Goal: Task Accomplishment & Management: Complete application form

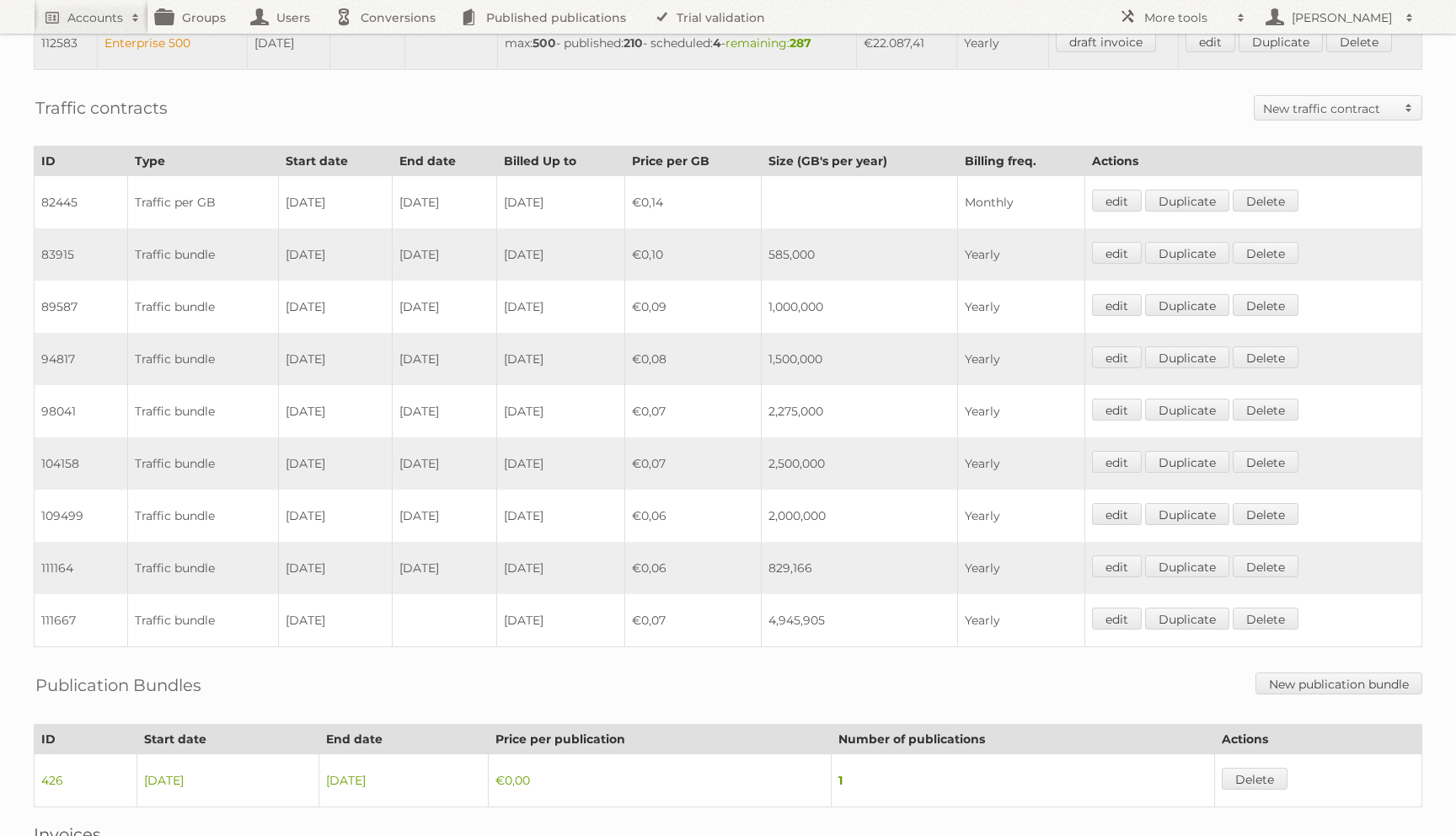
scroll to position [932, 0]
click at [1268, 116] on h2 "New traffic contract" at bounding box center [1329, 107] width 133 height 17
click at [1274, 143] on link "Traffic bundle" at bounding box center [1338, 136] width 166 height 25
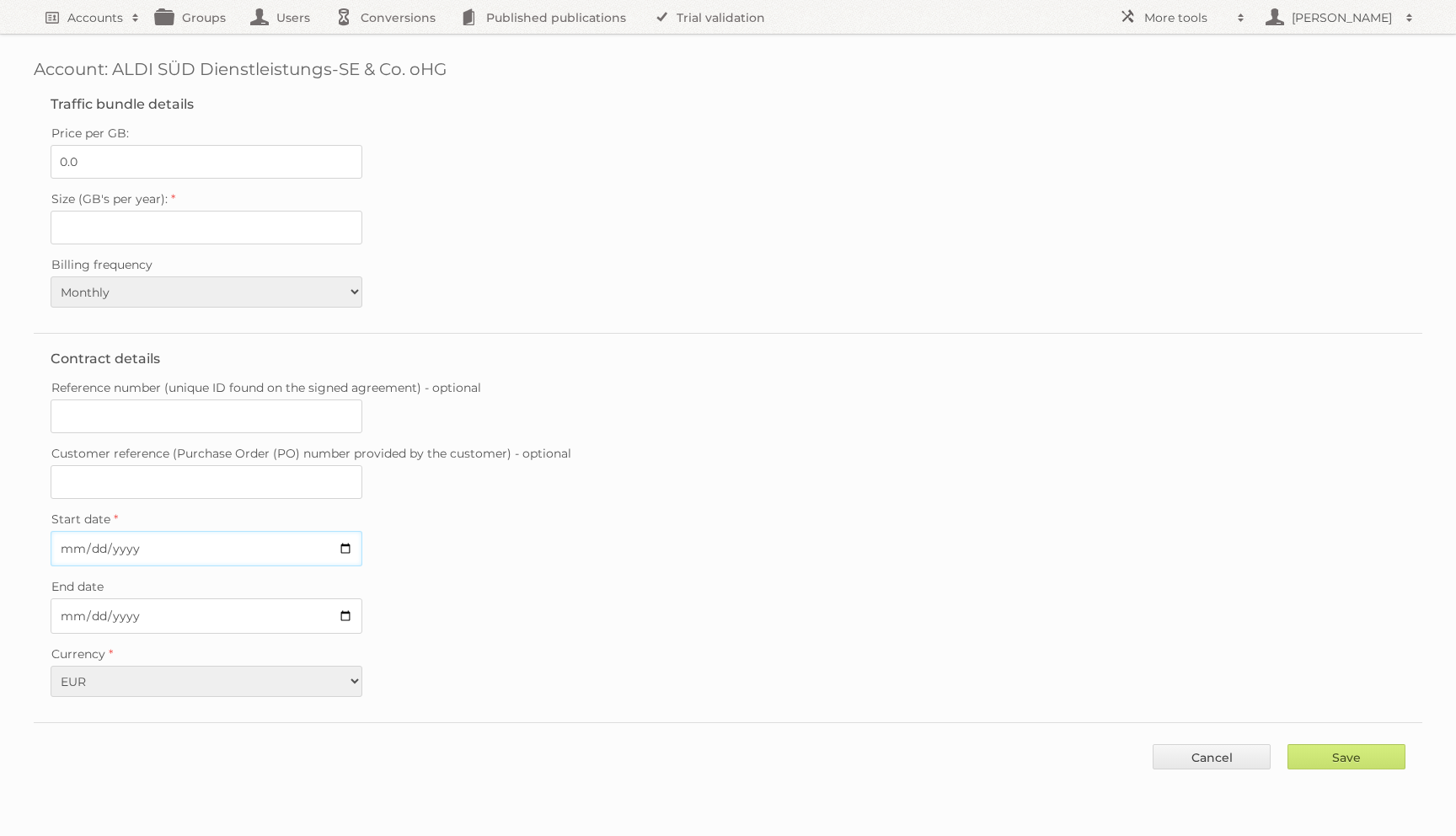
click at [60, 535] on input "Start date" at bounding box center [206, 548] width 312 height 35
type input "2025-09-15"
click at [62, 605] on input "End date" at bounding box center [206, 615] width 312 height 35
type input "[DATE]"
click at [134, 414] on input "Reference number (unique ID found on the signed agreement) - optional" at bounding box center [206, 416] width 312 height 33
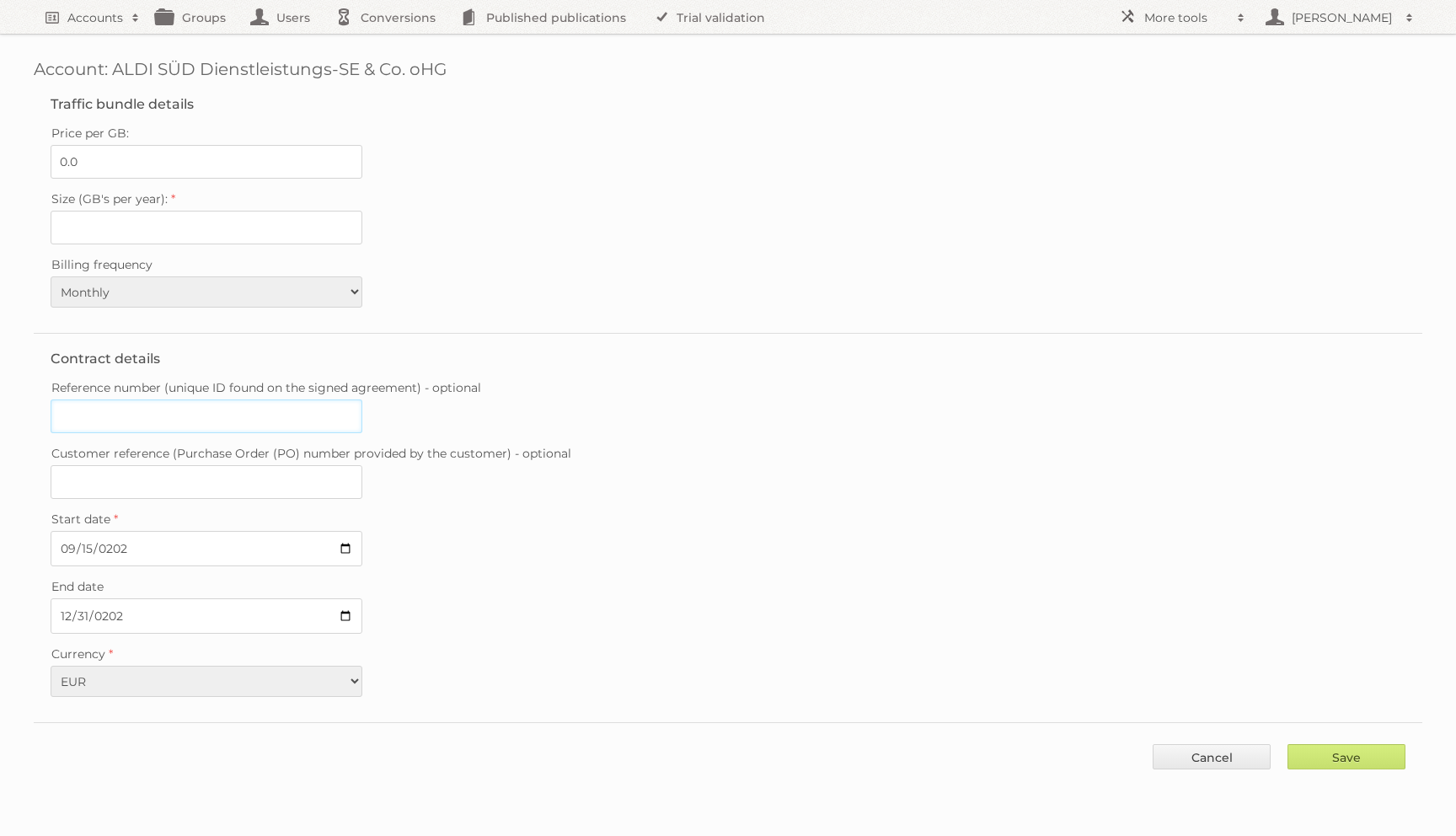
paste input "20250905-092007309"
type input "20250905-092007309"
click at [91, 160] on input "0.0" at bounding box center [206, 161] width 312 height 33
type input "0.06"
click at [97, 214] on input "Size (GB's per year):" at bounding box center [206, 227] width 312 height 33
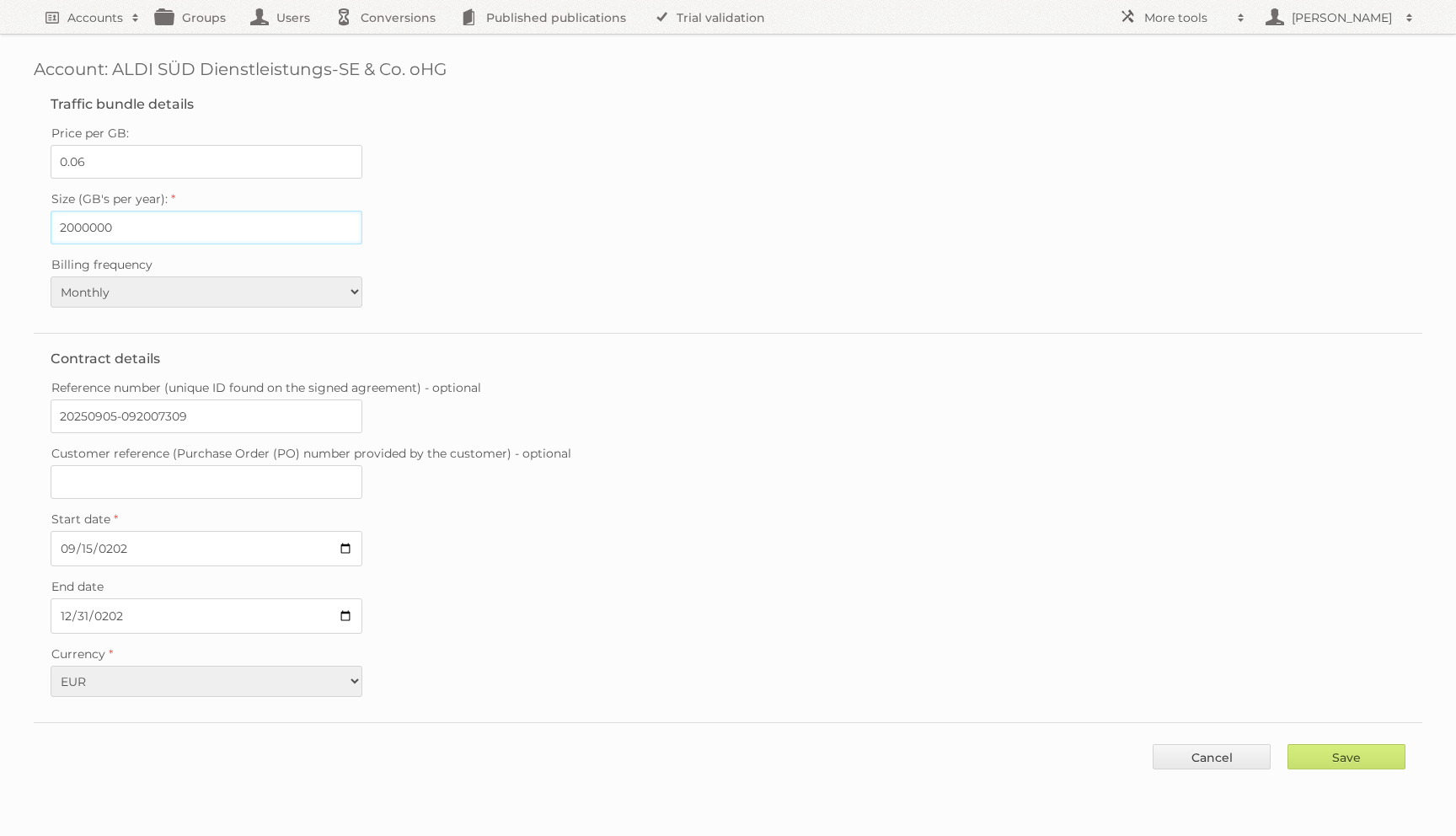
type input "2000000"
click at [193, 290] on select "Monthly Quarterly Yearly Every 2 years" at bounding box center [206, 292] width 312 height 31
select select "yearly"
click at [51, 277] on select "Monthly Quarterly Yearly Every 2 years" at bounding box center [206, 292] width 312 height 31
click at [1313, 751] on input "Save" at bounding box center [1347, 757] width 118 height 25
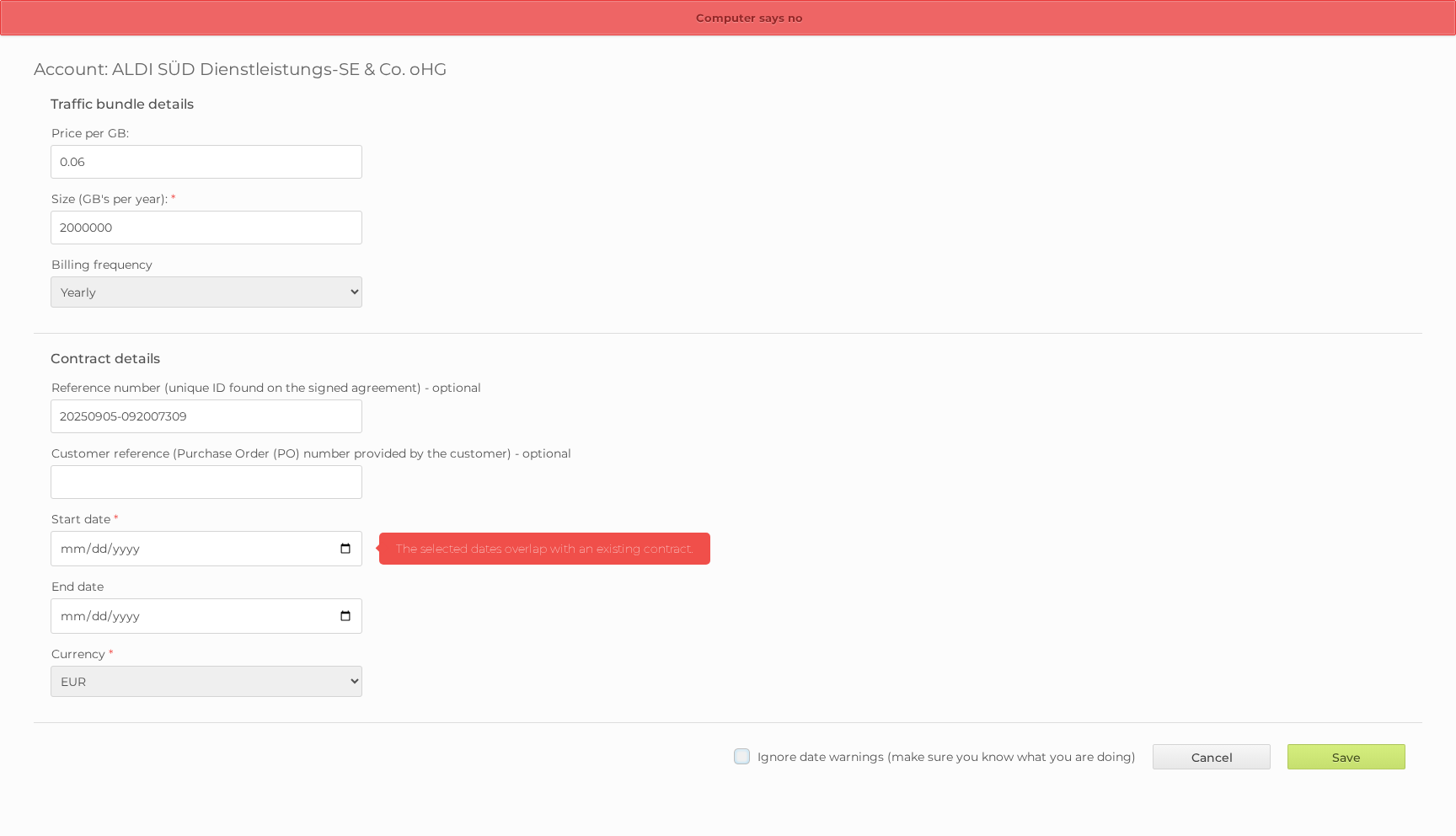
click at [1001, 749] on span "Ignore date warnings (make sure you know what you are doing)" at bounding box center [947, 756] width 378 height 15
click at [0, 0] on input "Ignore date warnings (make sure you know what you are doing)" at bounding box center [0, 0] width 0 height 0
click at [1313, 752] on input "Save" at bounding box center [1347, 757] width 118 height 25
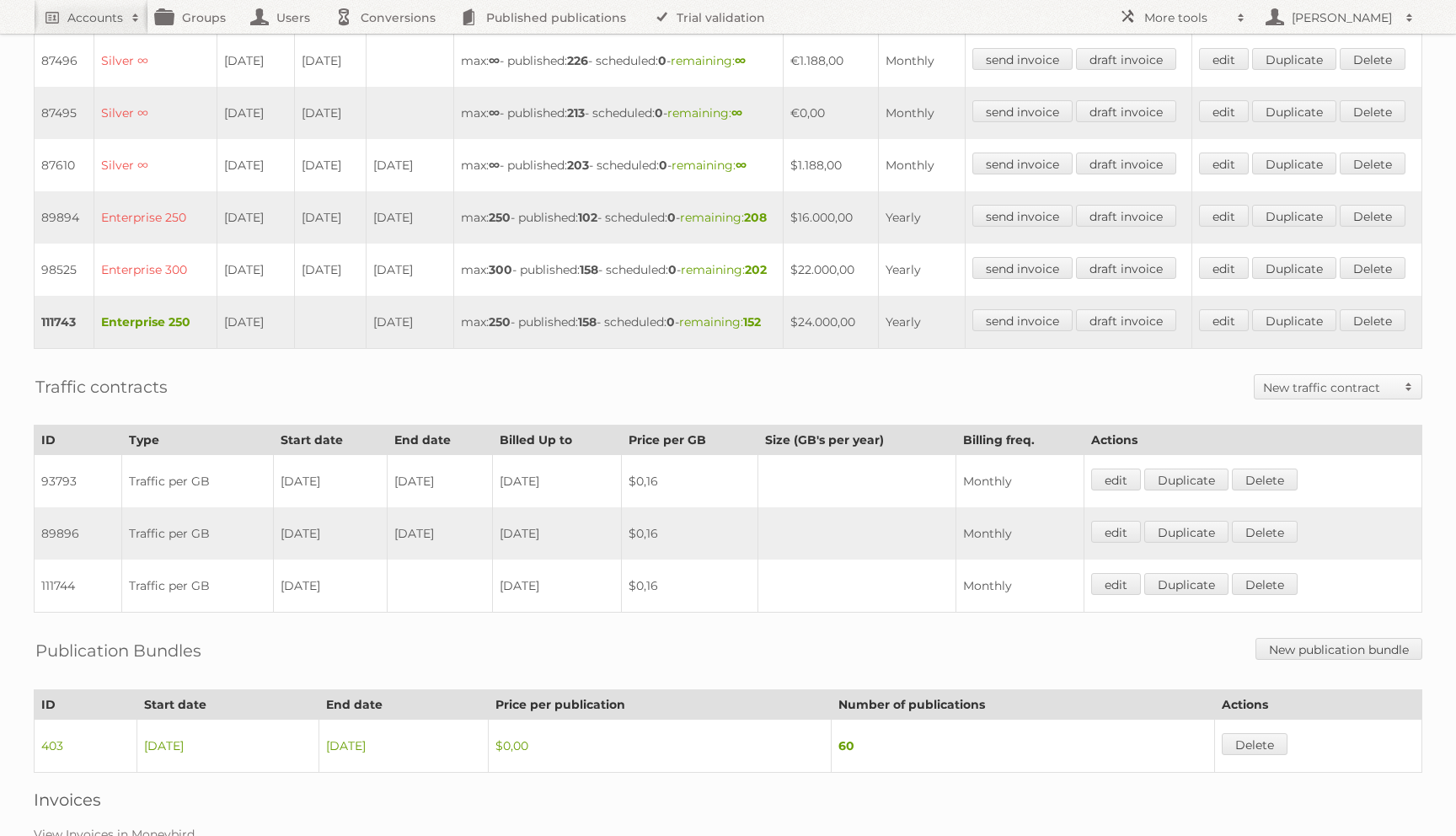
scroll to position [652, 0]
click at [1232, 330] on link "edit" at bounding box center [1224, 319] width 50 height 22
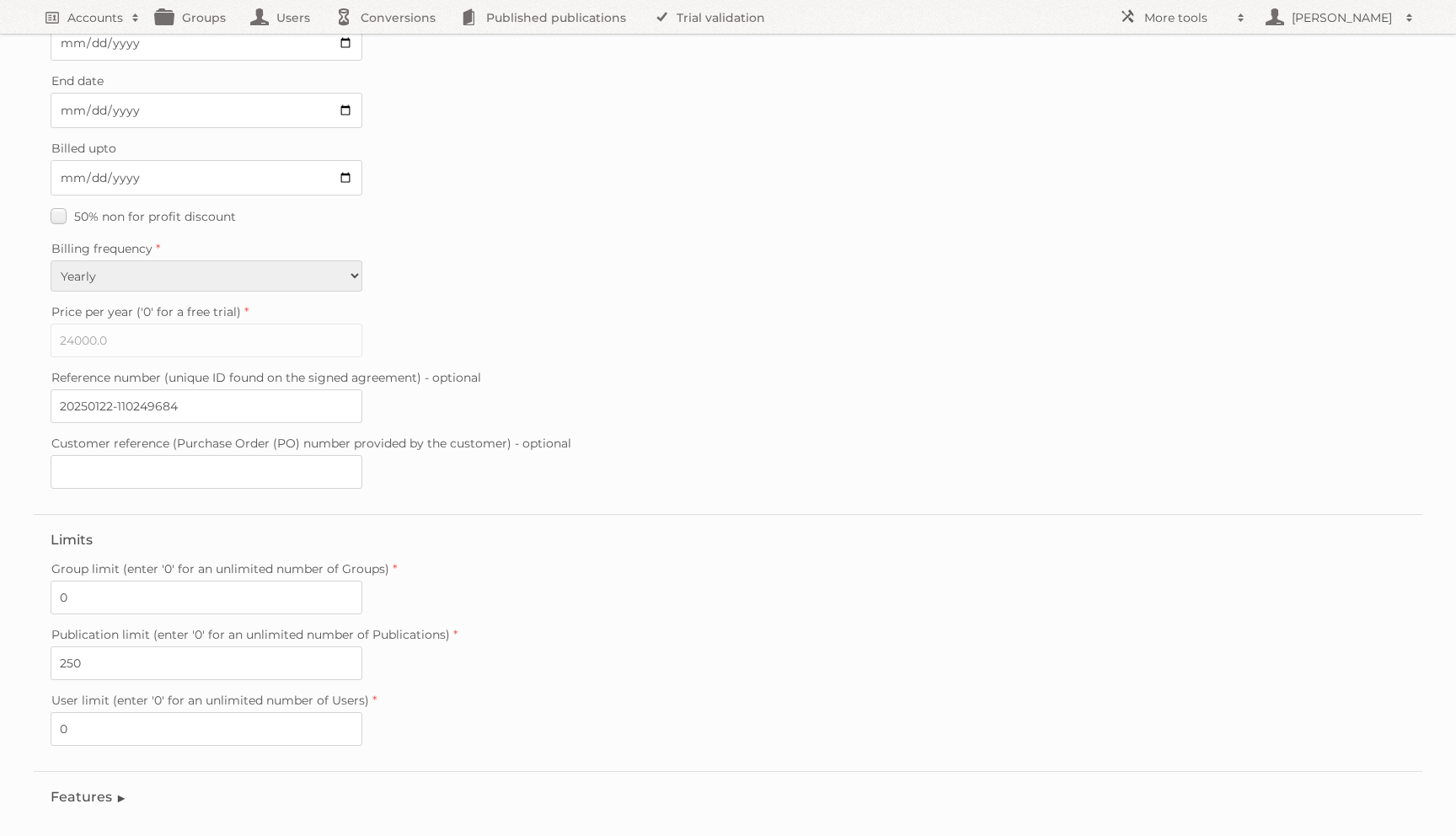
scroll to position [241, 0]
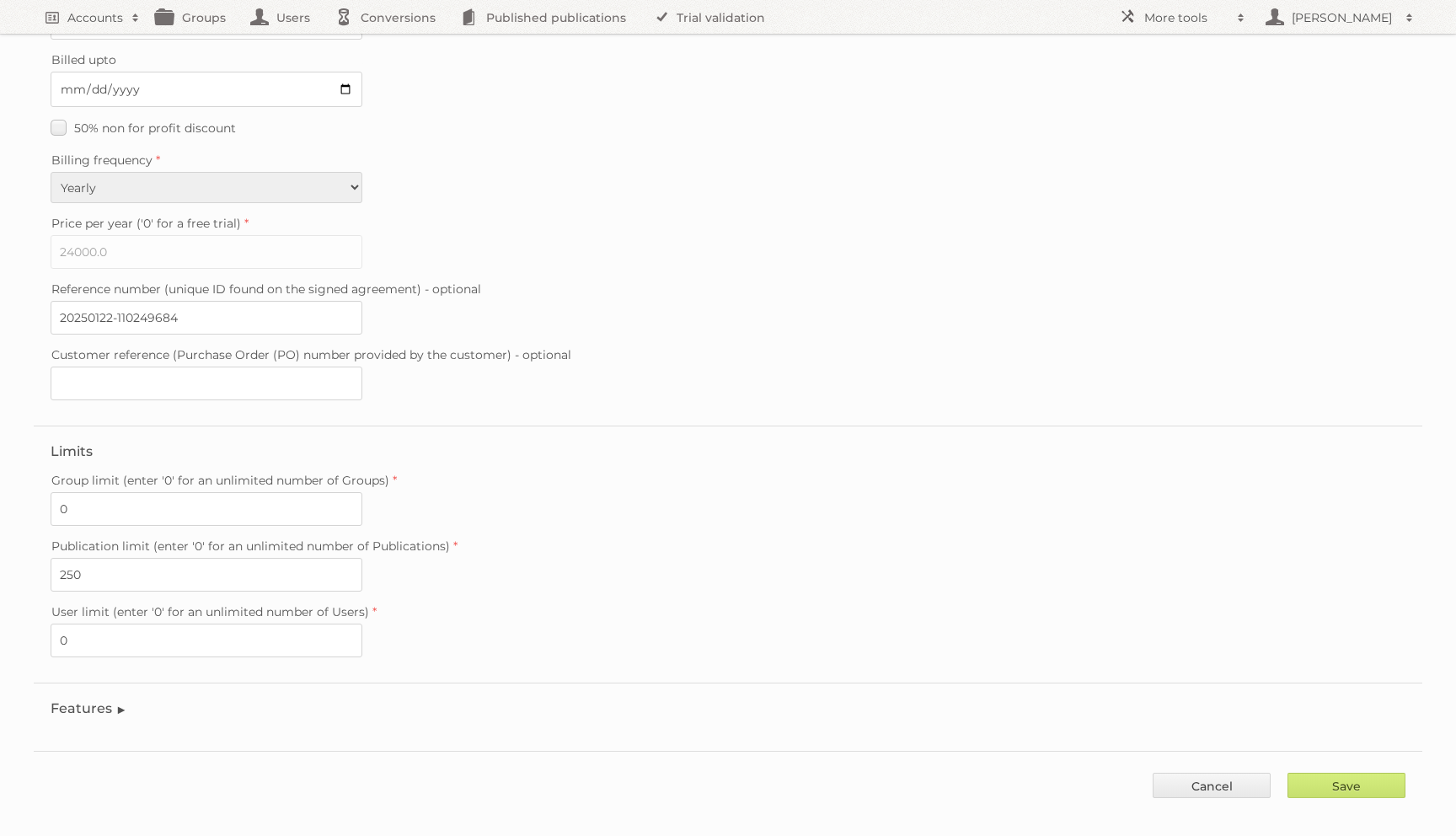
click at [102, 701] on fieldset "Features Enable accessibility text Enable account tree structure Enable analyti…" at bounding box center [727, 713] width 1388 height 60
click at [102, 700] on legend "Features" at bounding box center [89, 708] width 77 height 16
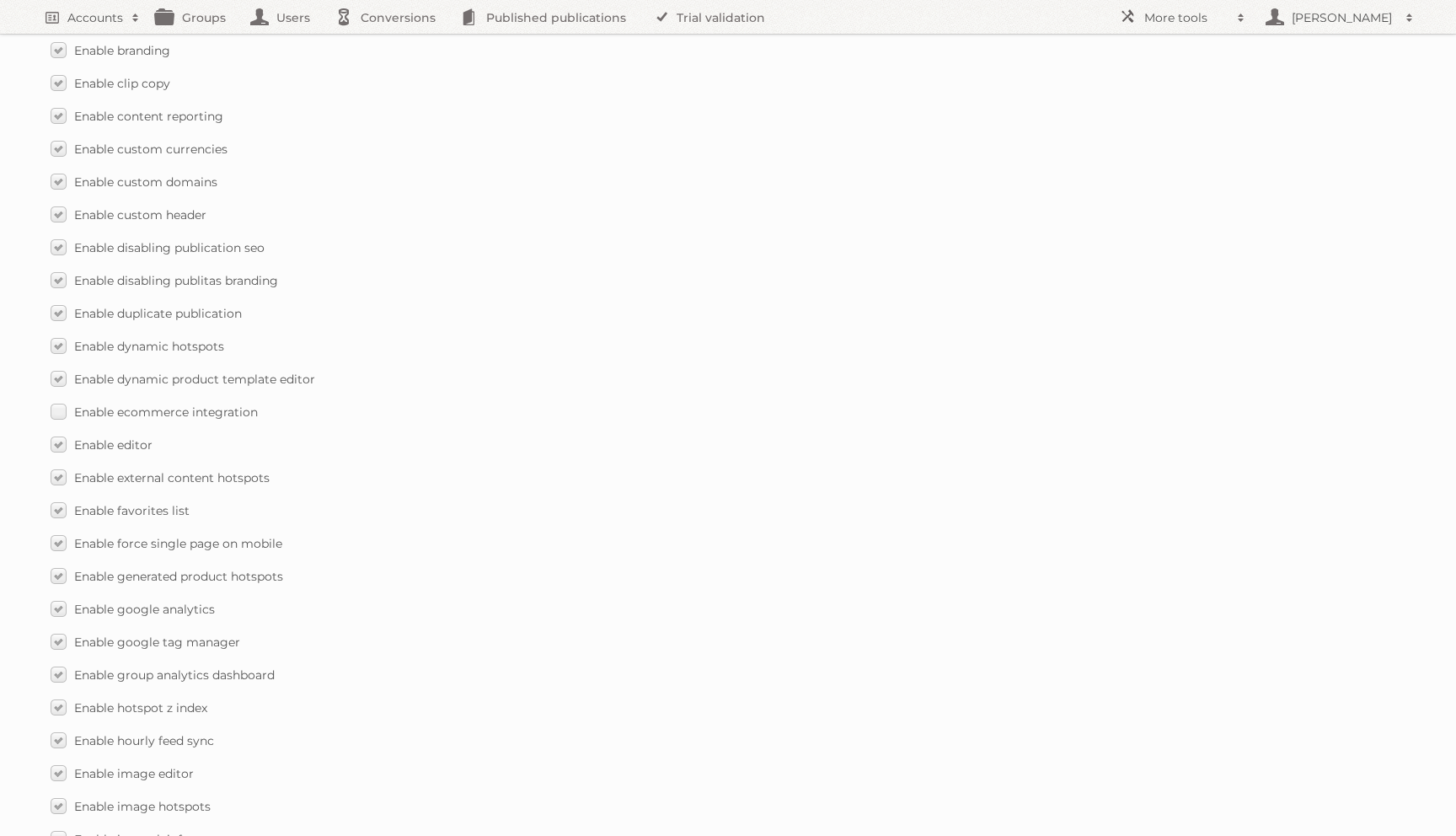
scroll to position [1166, 0]
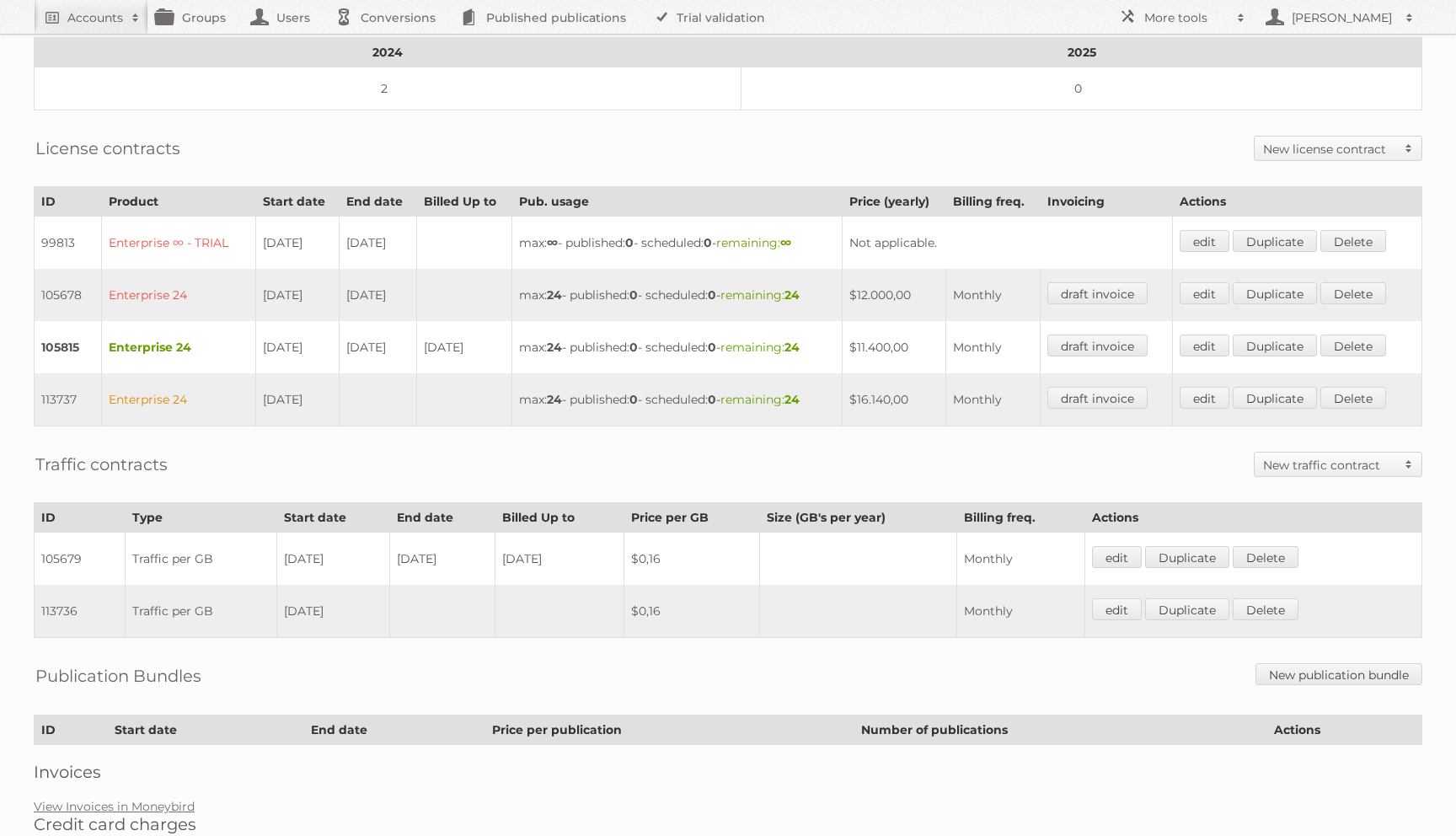
scroll to position [366, 0]
click at [1214, 303] on link "edit" at bounding box center [1204, 292] width 50 height 22
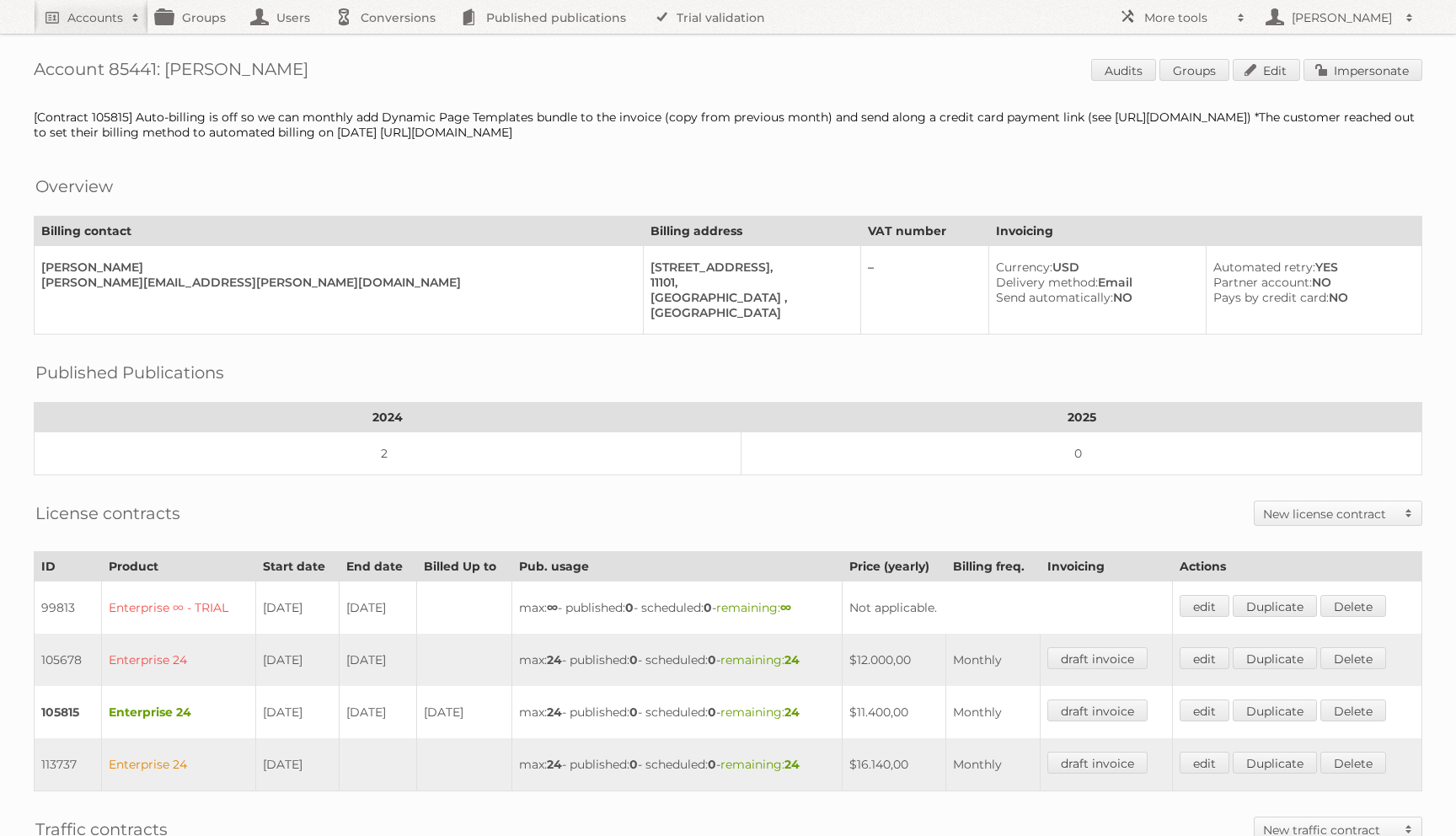
scroll to position [366, 0]
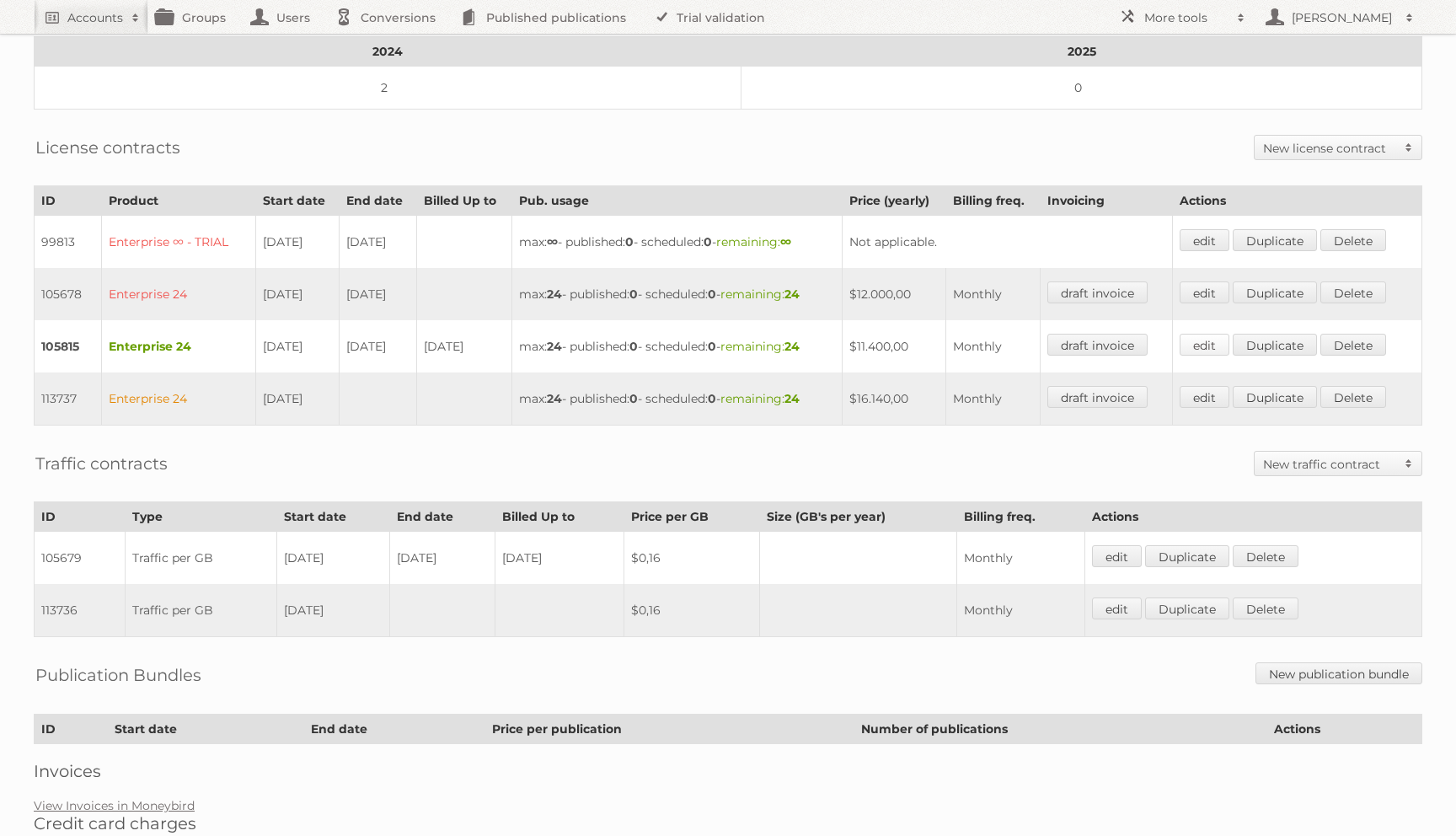
click at [1196, 343] on link "edit" at bounding box center [1204, 345] width 50 height 22
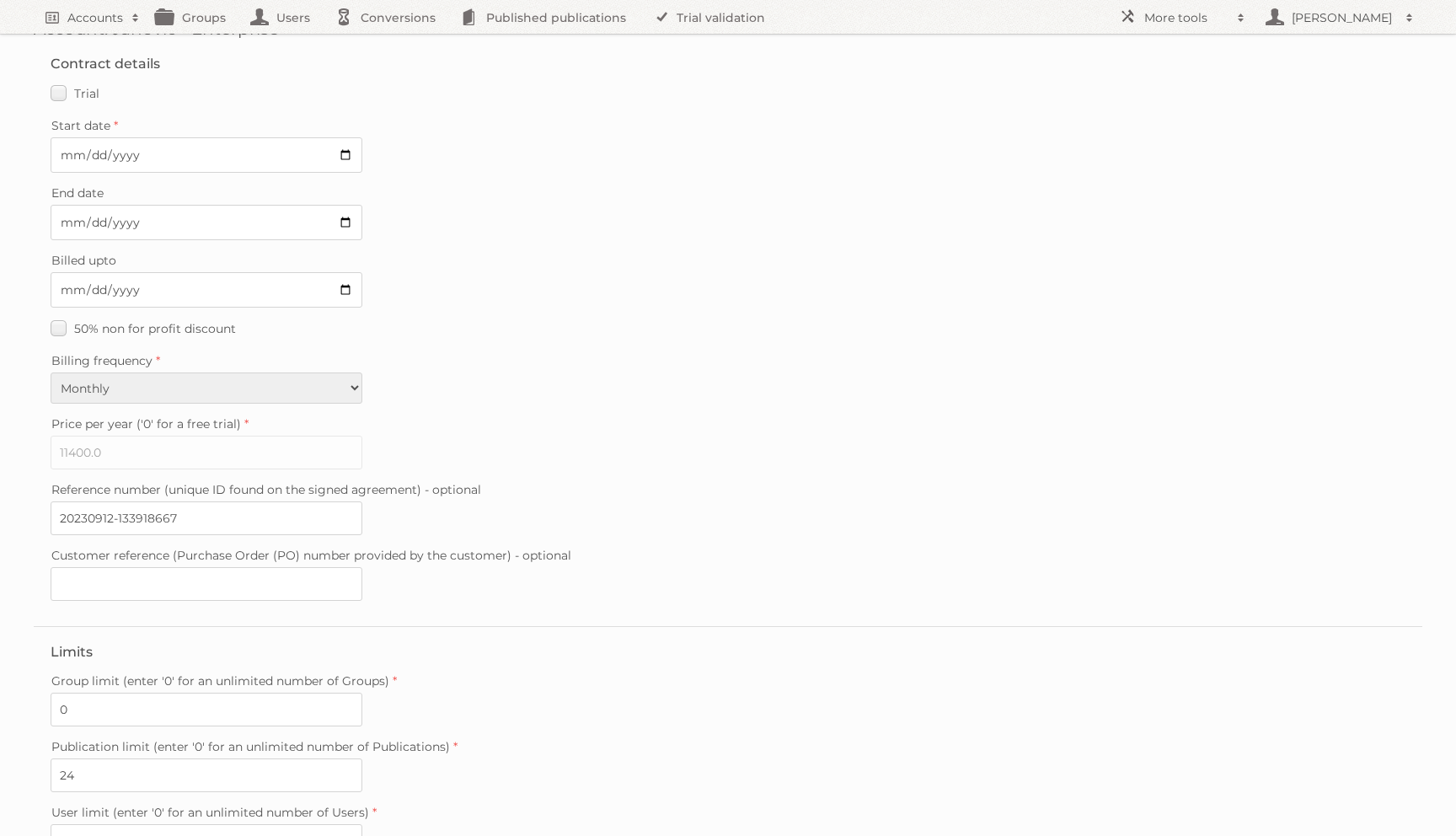
scroll to position [48, 0]
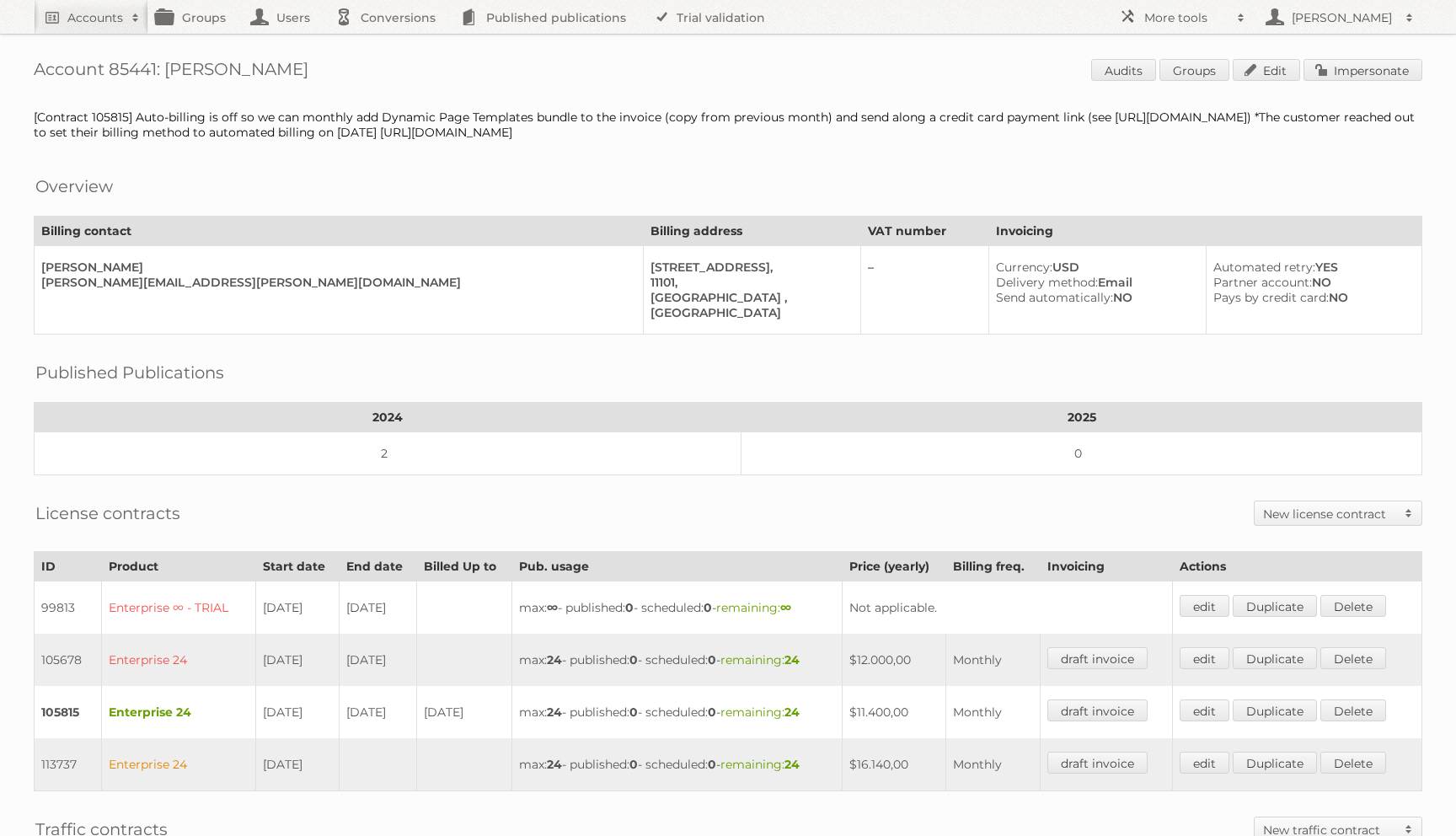
scroll to position [366, 0]
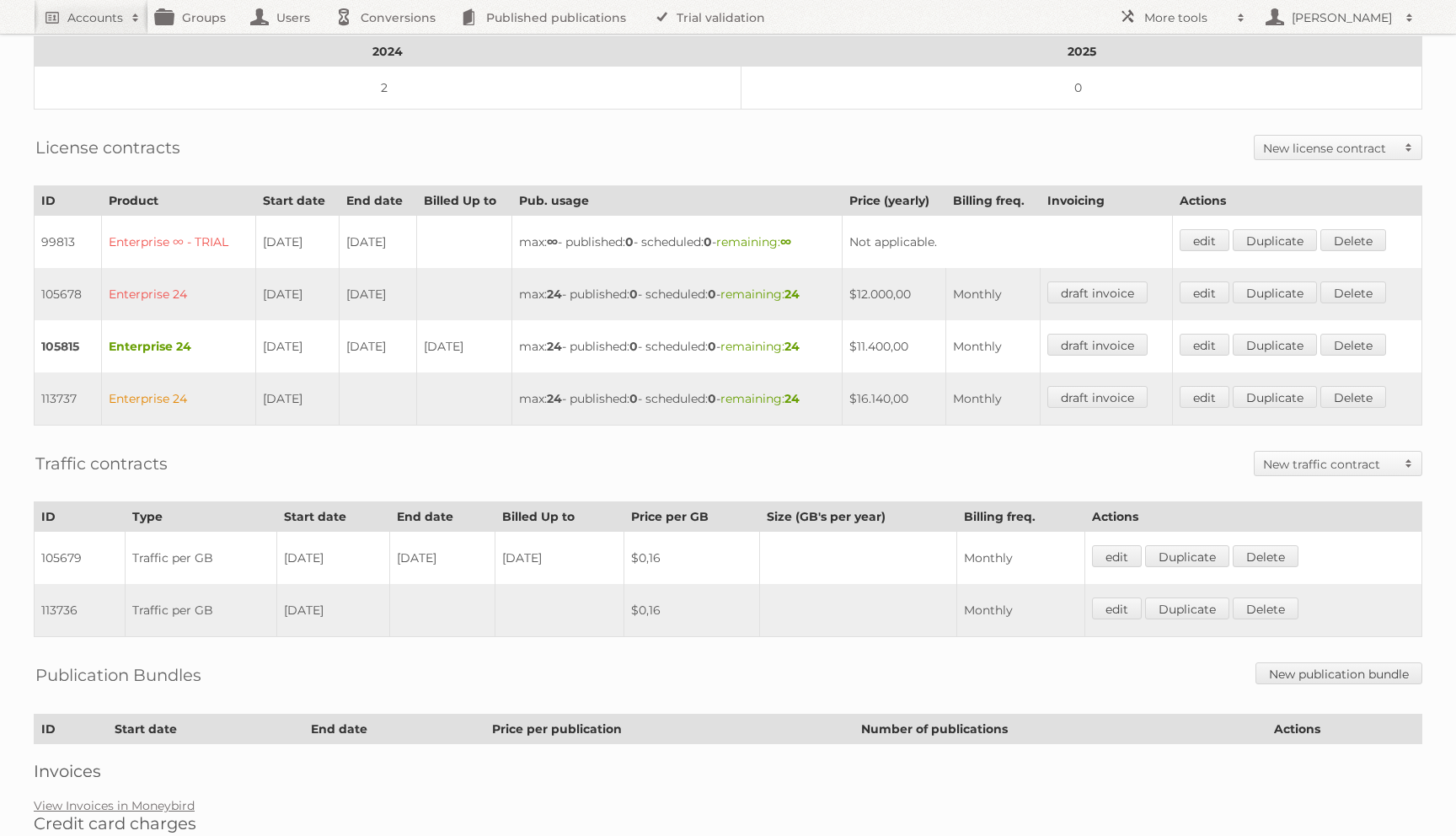
drag, startPoint x: 254, startPoint y: 352, endPoint x: 331, endPoint y: 348, distance: 77.1
click at [333, 348] on td "02-02-2024" at bounding box center [297, 347] width 84 height 52
click at [331, 348] on td "02-02-2024" at bounding box center [297, 347] width 84 height 52
drag, startPoint x: 870, startPoint y: 401, endPoint x: 939, endPoint y: 401, distance: 69.0
click at [939, 401] on td "$16.140,00" at bounding box center [894, 399] width 104 height 53
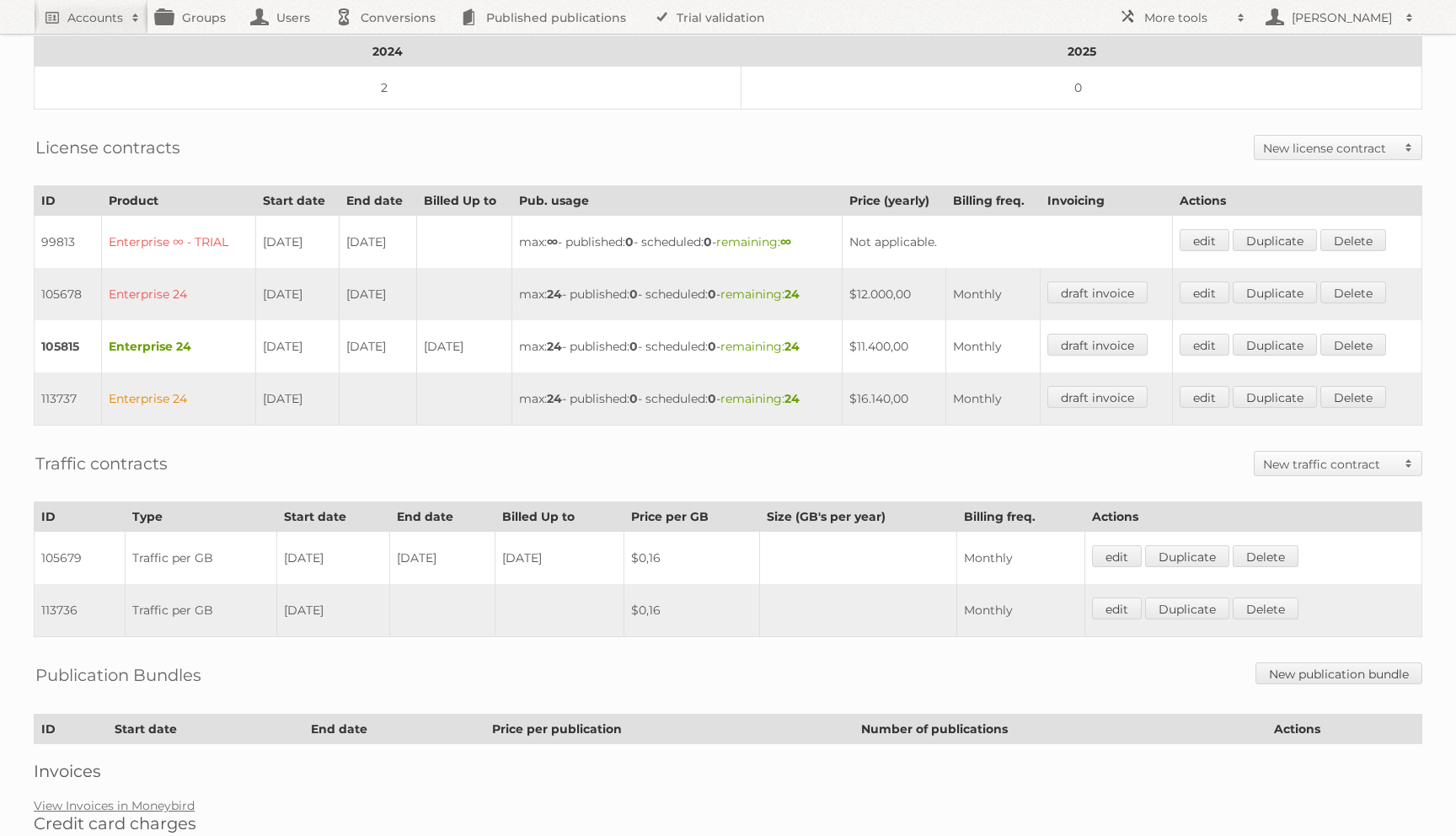
drag, startPoint x: 874, startPoint y: 350, endPoint x: 929, endPoint y: 350, distance: 55.0
click at [929, 350] on td "$11.400,00" at bounding box center [894, 347] width 104 height 52
drag, startPoint x: 869, startPoint y: 394, endPoint x: 945, endPoint y: 398, distance: 76.1
click at [945, 398] on td "$16.140,00" at bounding box center [894, 399] width 104 height 53
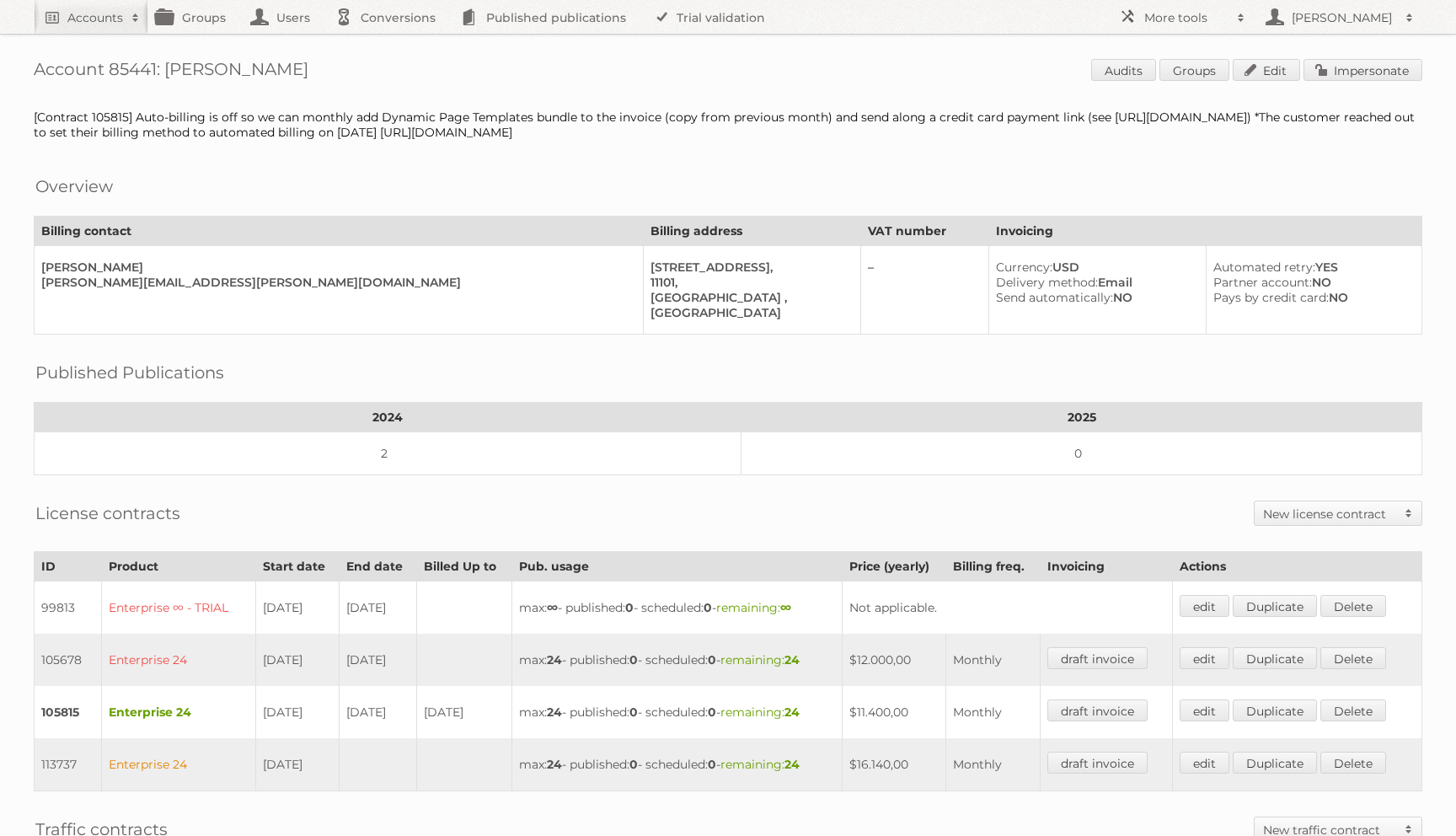
scroll to position [445, 0]
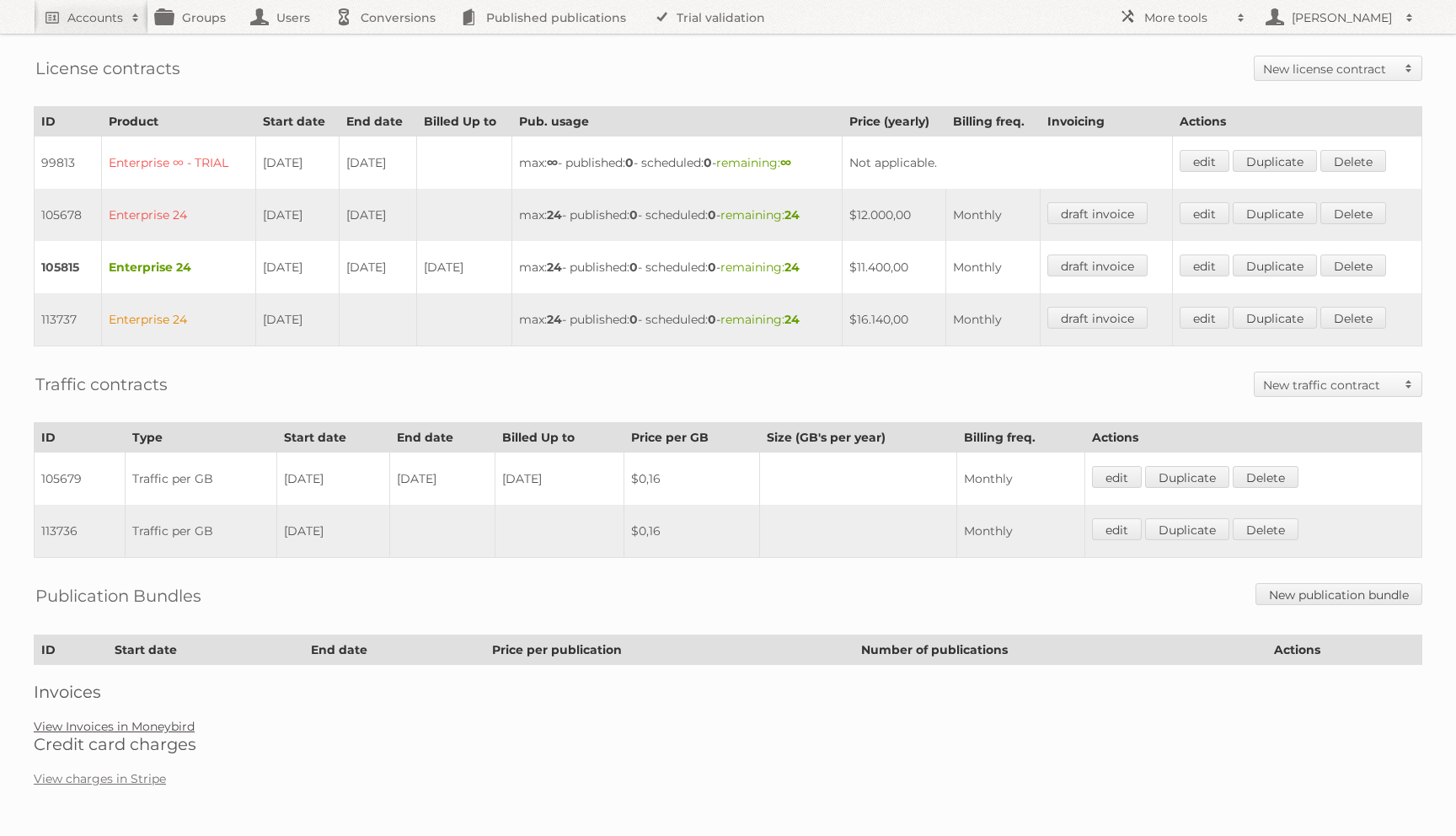
click at [163, 727] on link "View Invoices in Moneybird" at bounding box center [114, 727] width 161 height 15
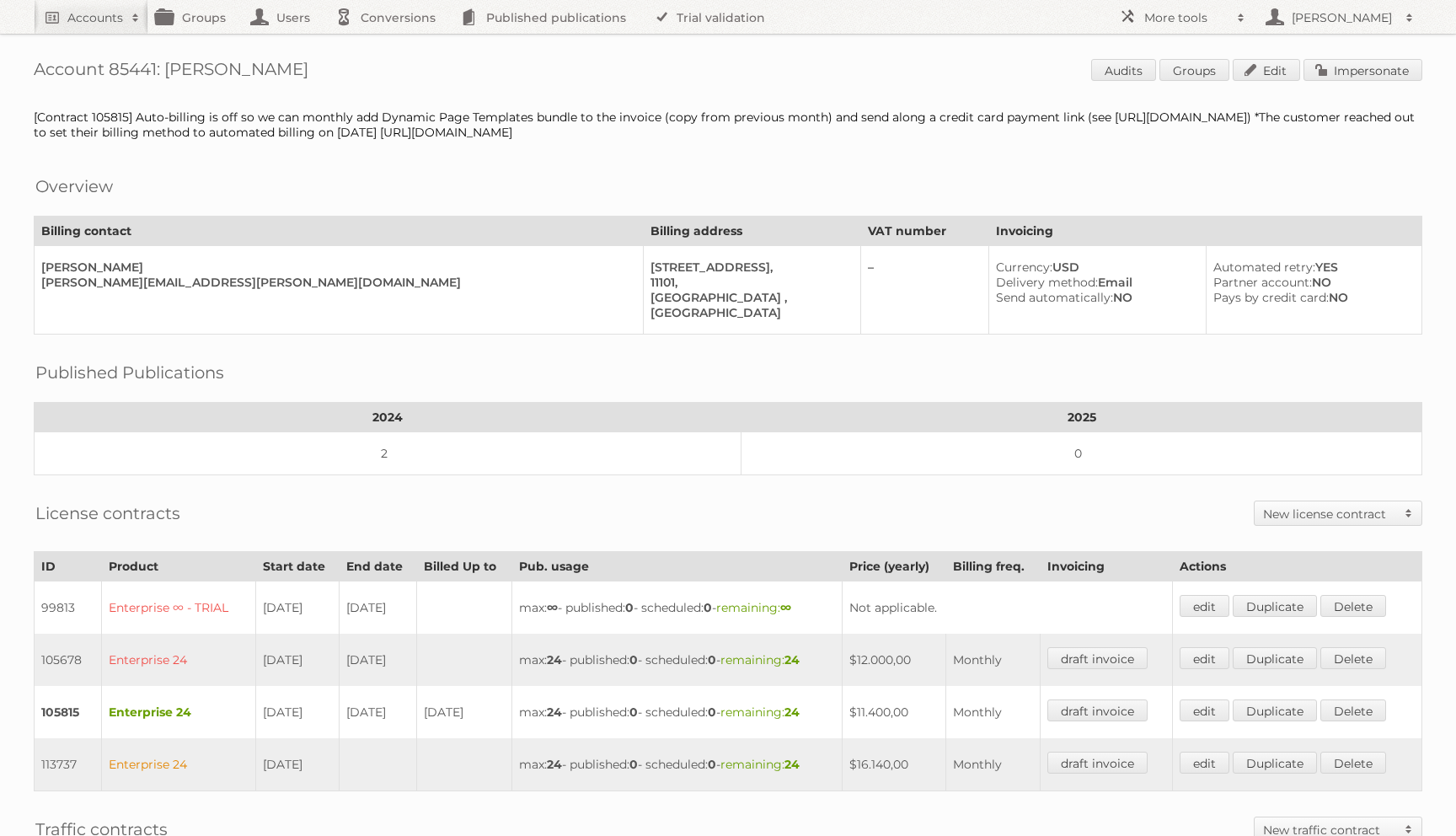
scroll to position [445, 0]
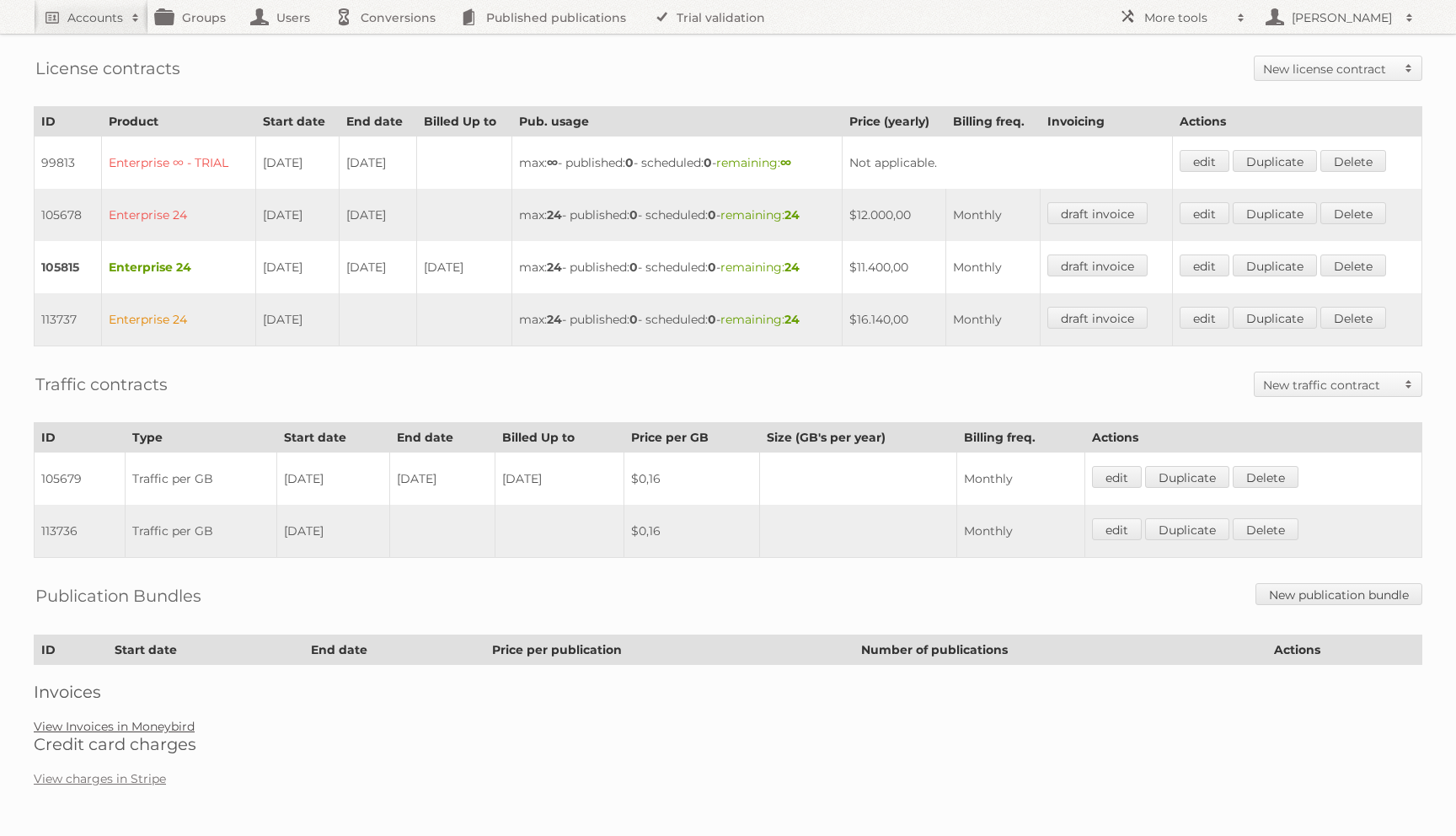
click at [106, 730] on link "View Invoices in Moneybird" at bounding box center [114, 727] width 161 height 15
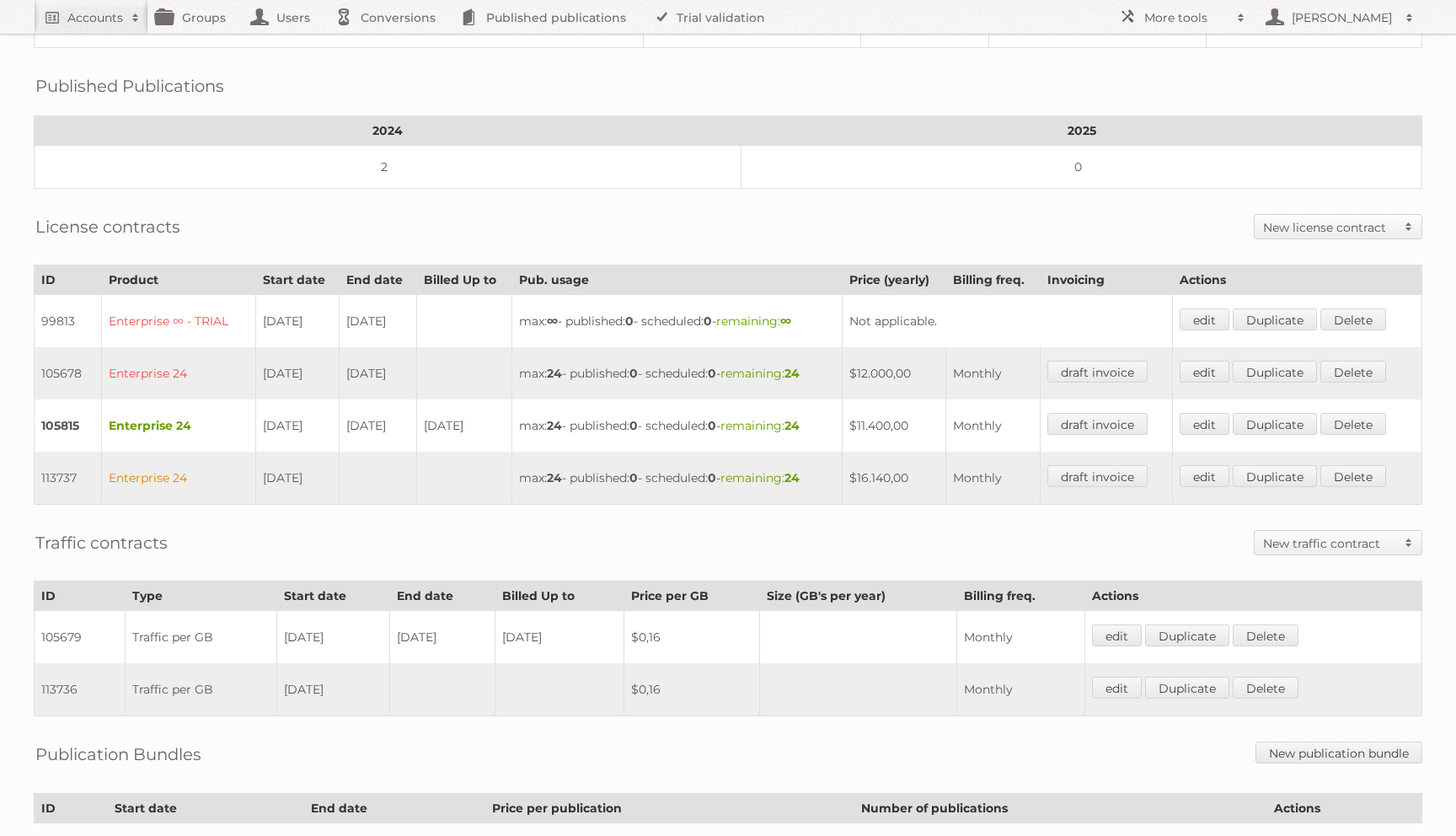
scroll to position [269, 0]
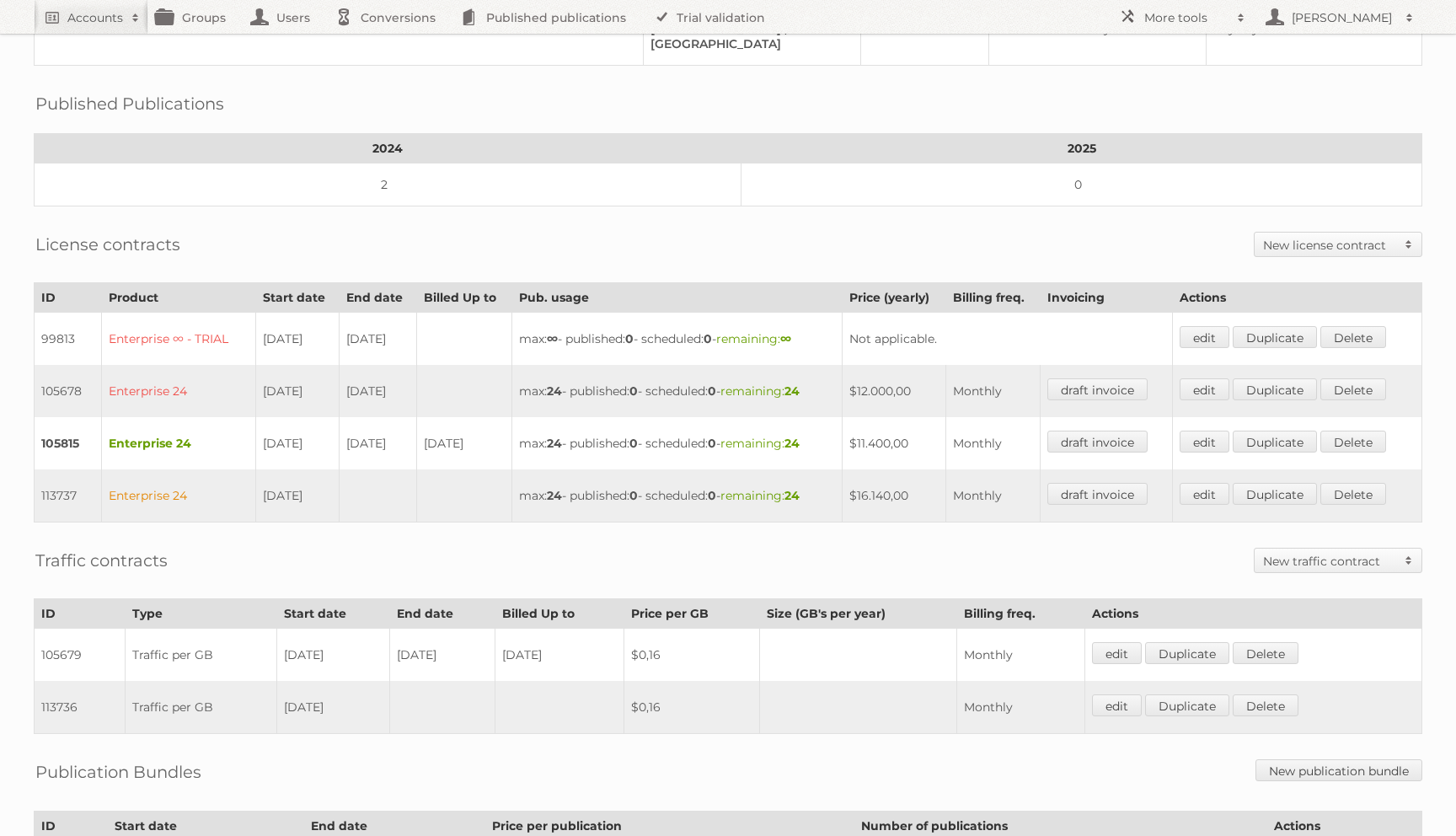
click at [62, 389] on td "105678" at bounding box center [68, 391] width 68 height 52
copy td "105678"
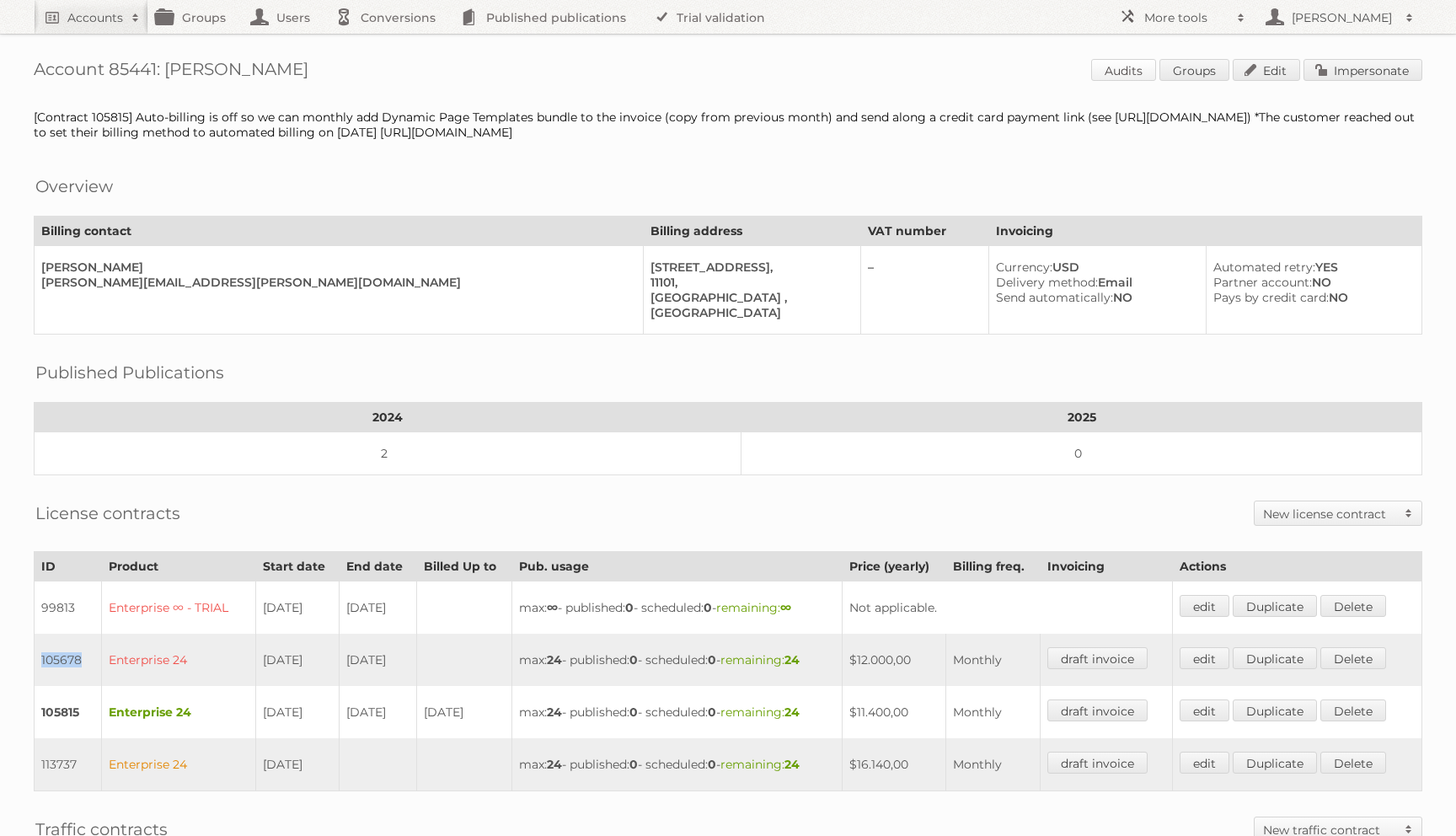
click at [1119, 71] on link "Audits" at bounding box center [1124, 70] width 65 height 22
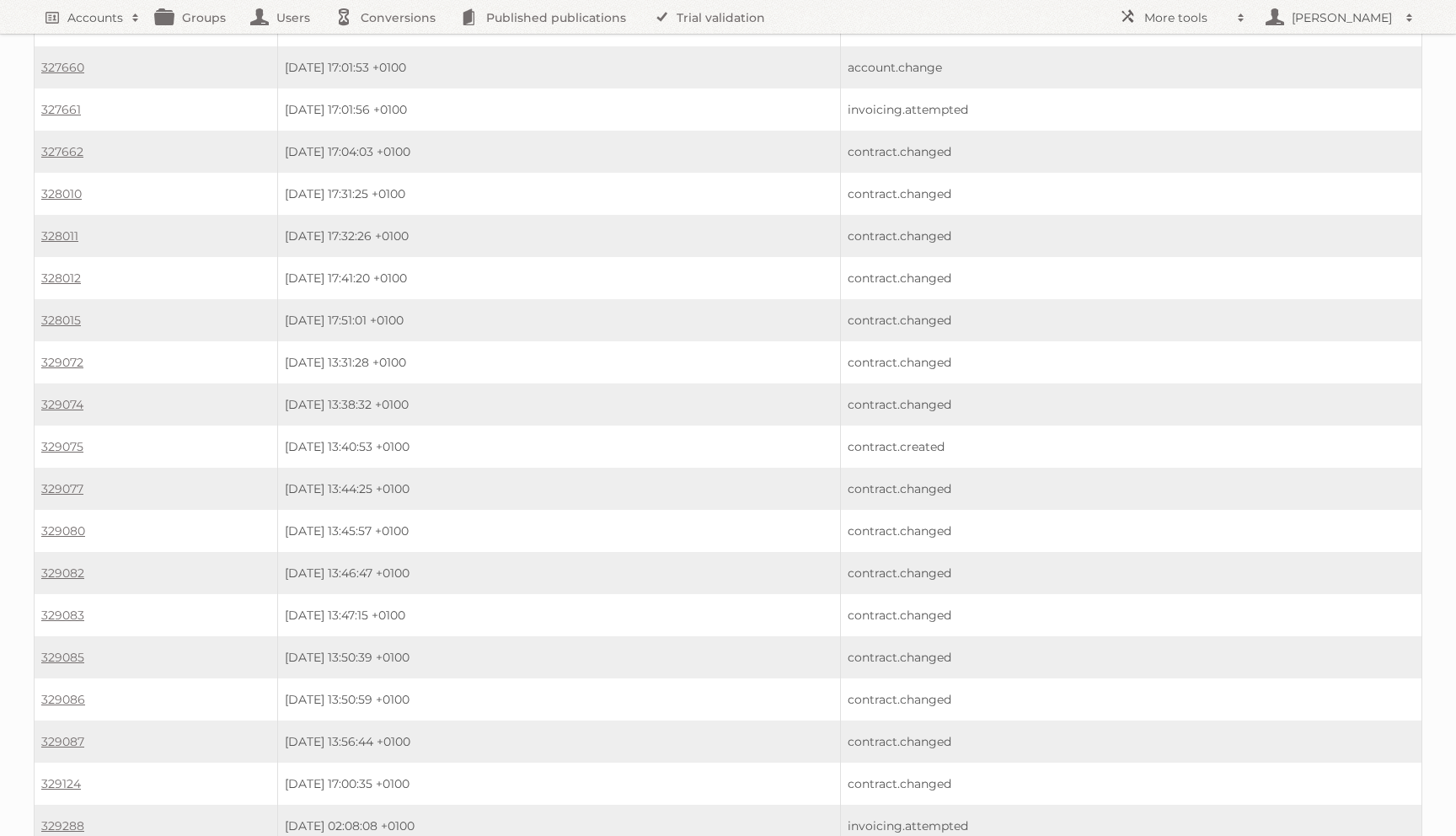
scroll to position [645, 0]
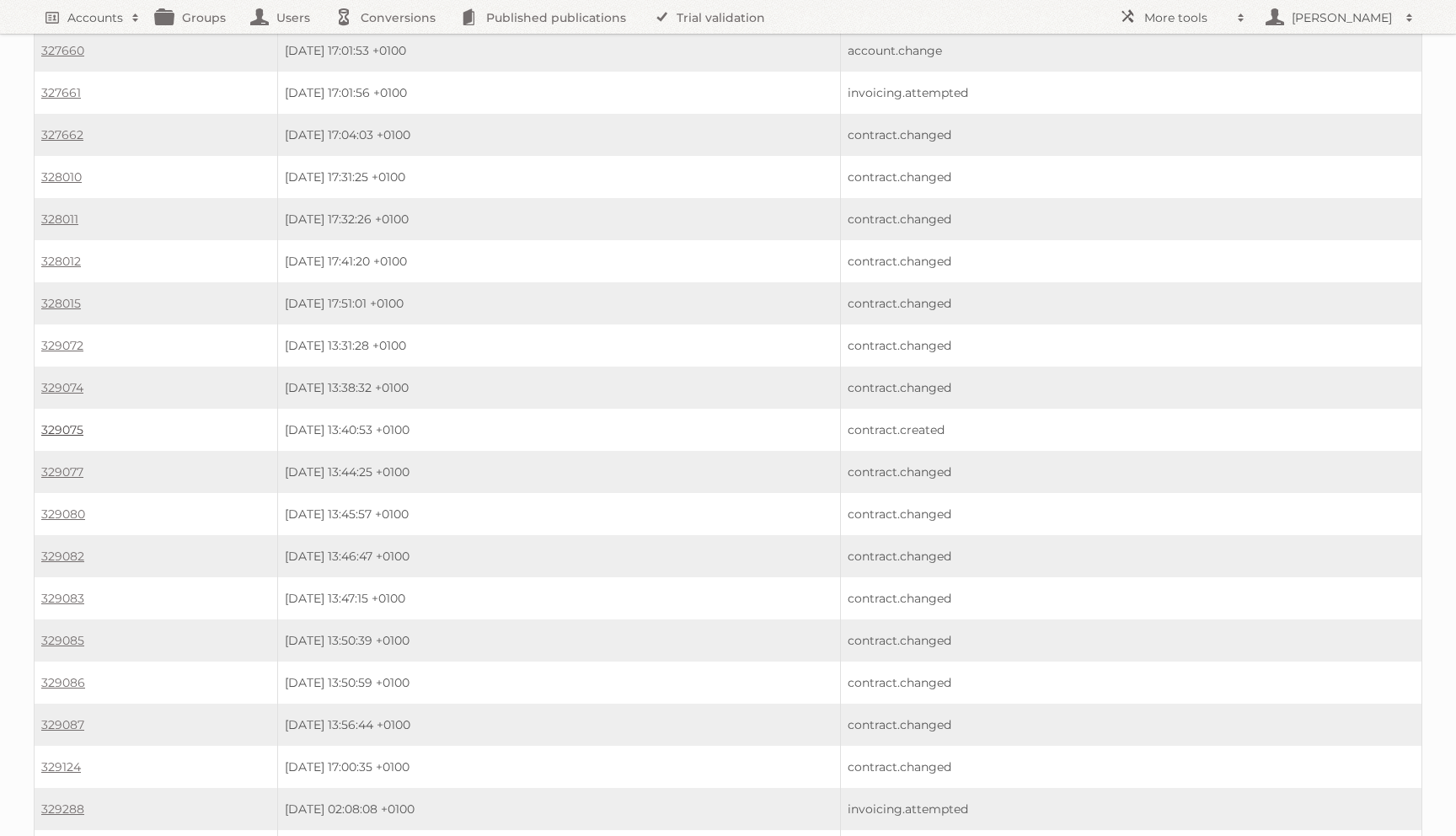
click at [54, 423] on link "329075" at bounding box center [62, 430] width 43 height 15
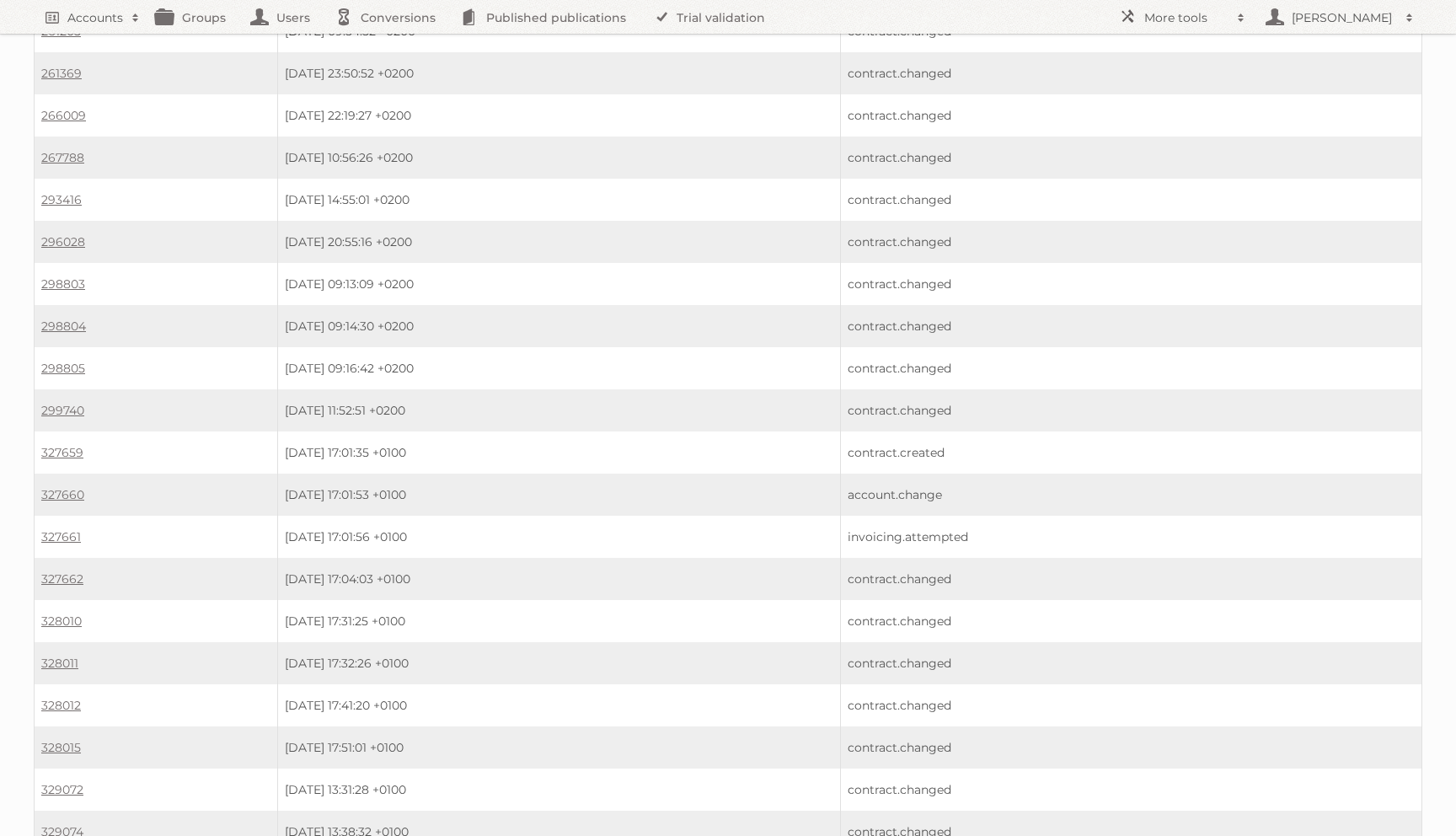
scroll to position [214, 0]
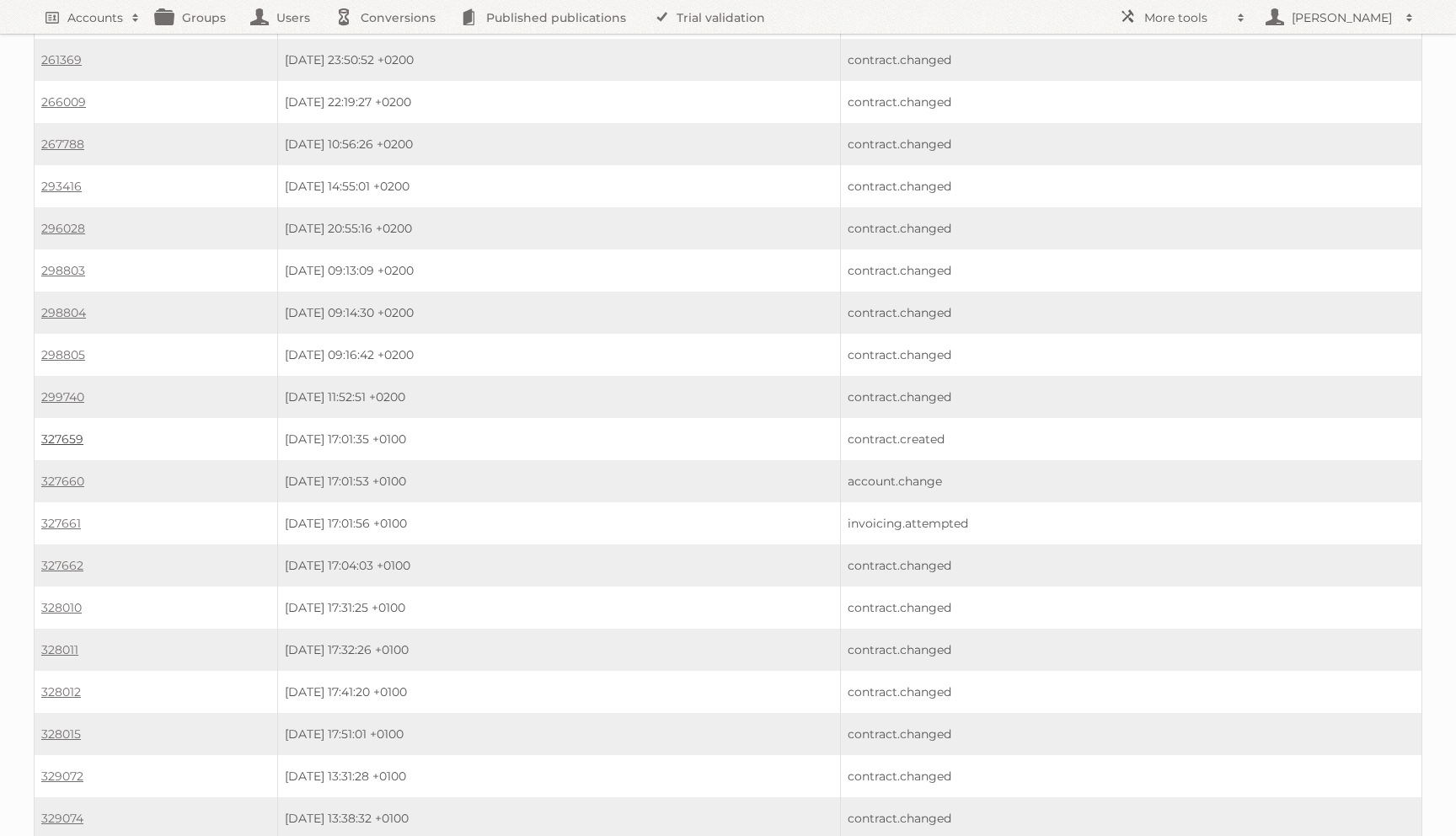
click at [43, 432] on link "327659" at bounding box center [62, 439] width 43 height 15
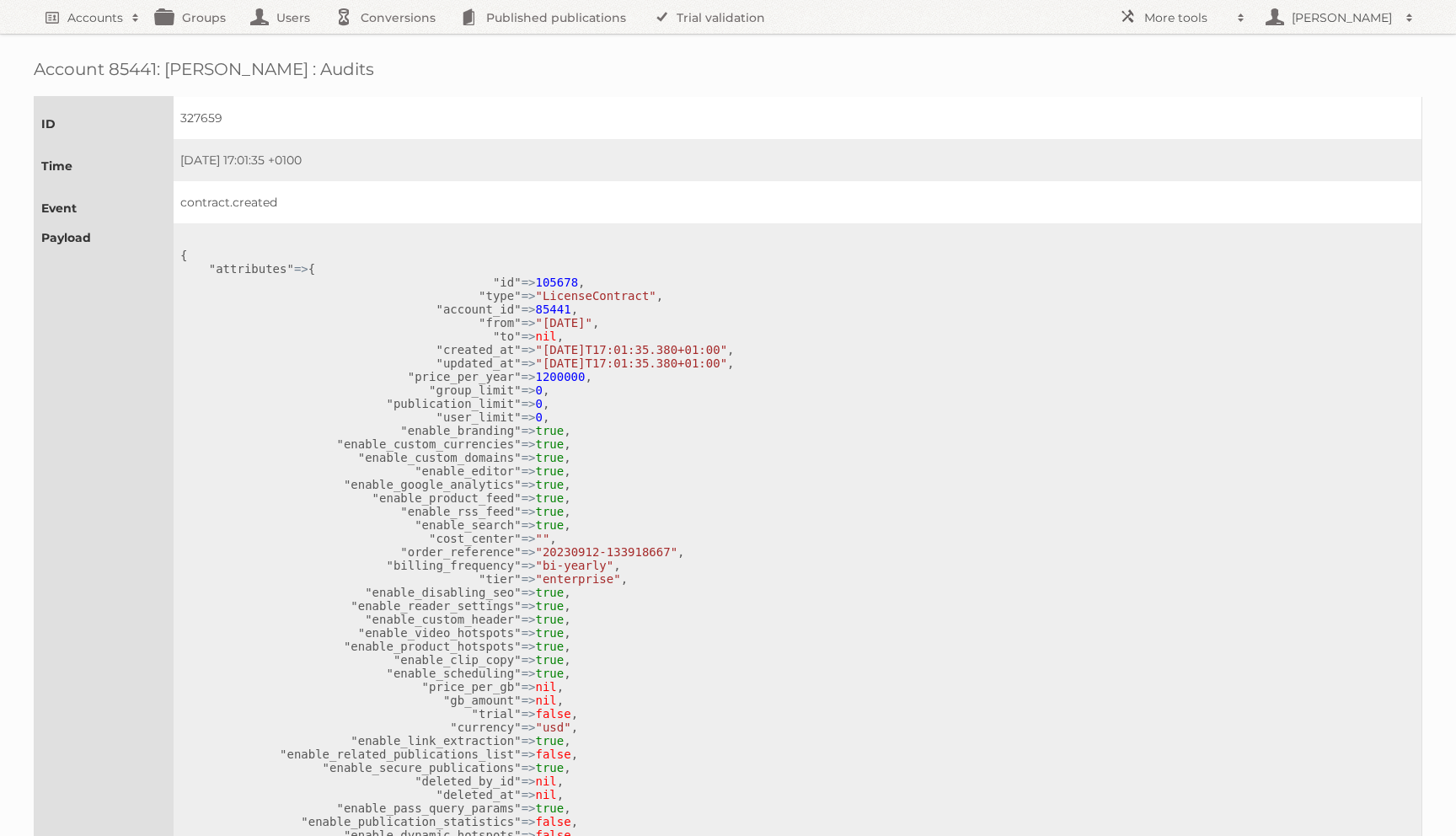
scroll to position [783, 0]
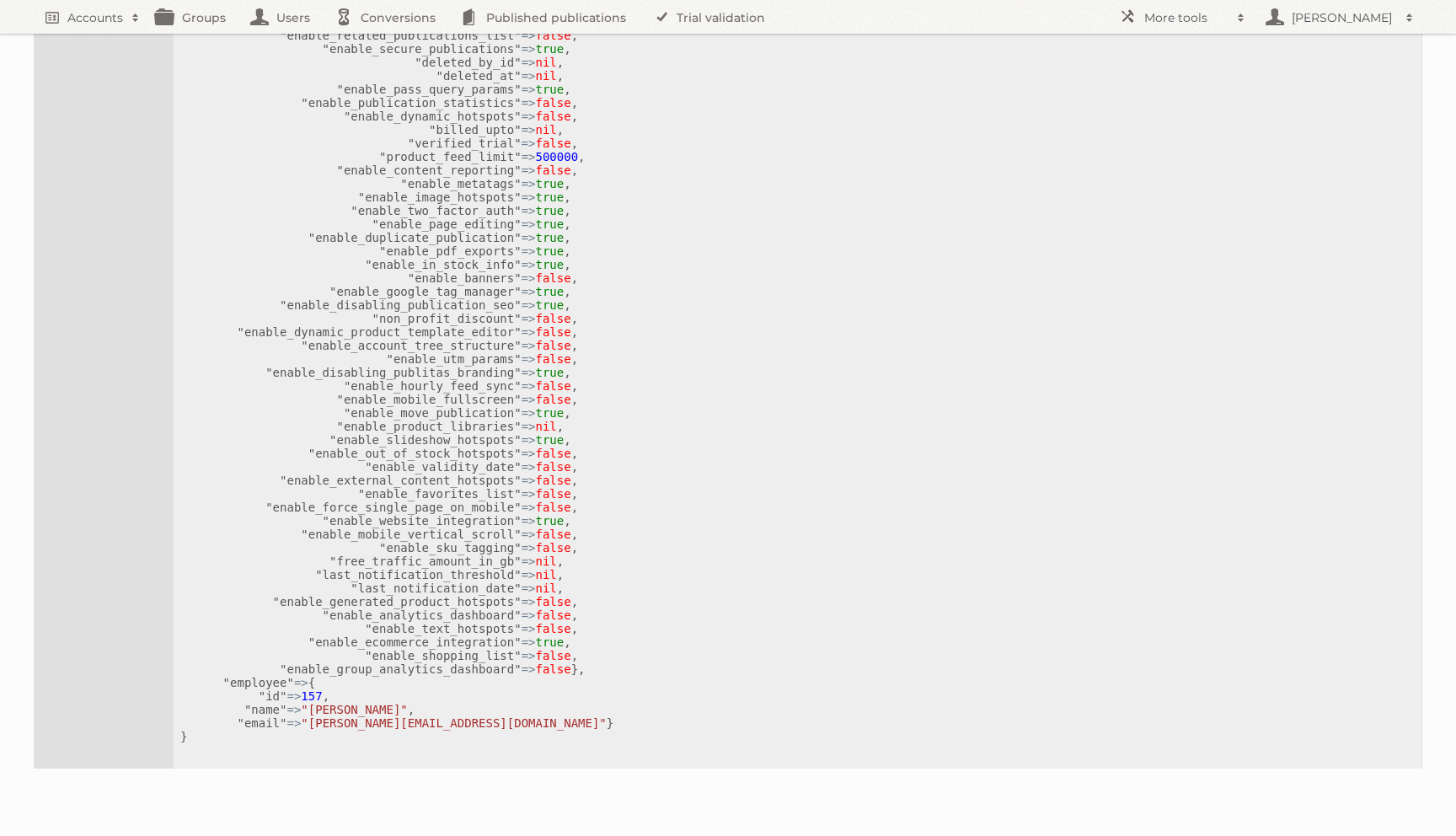
click at [330, 703] on kbd ""[PERSON_NAME]"" at bounding box center [354, 709] width 106 height 14
click at [330, 703] on kbd ""Hendrik Daniels"" at bounding box center [354, 709] width 106 height 14
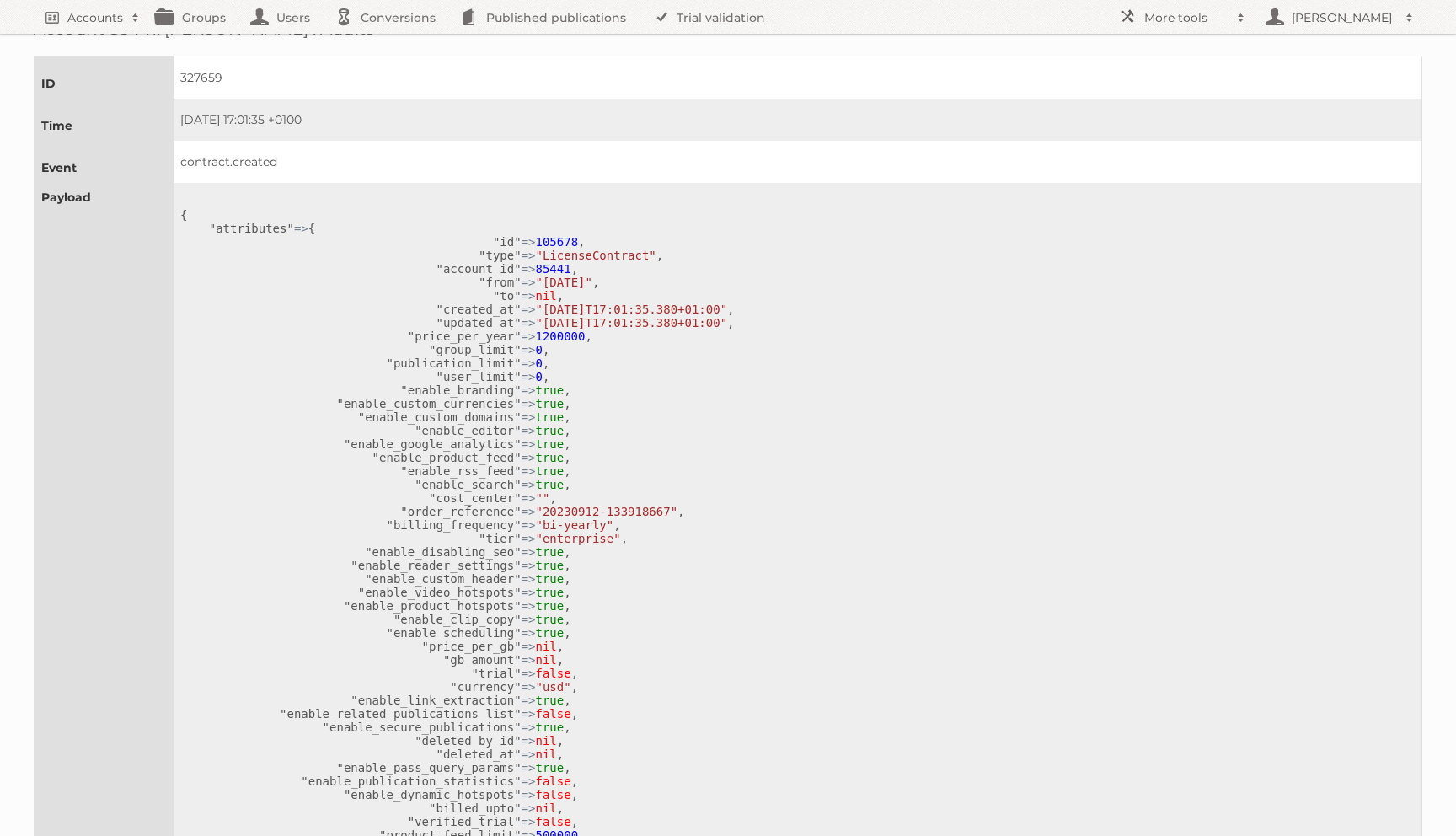
scroll to position [24, 0]
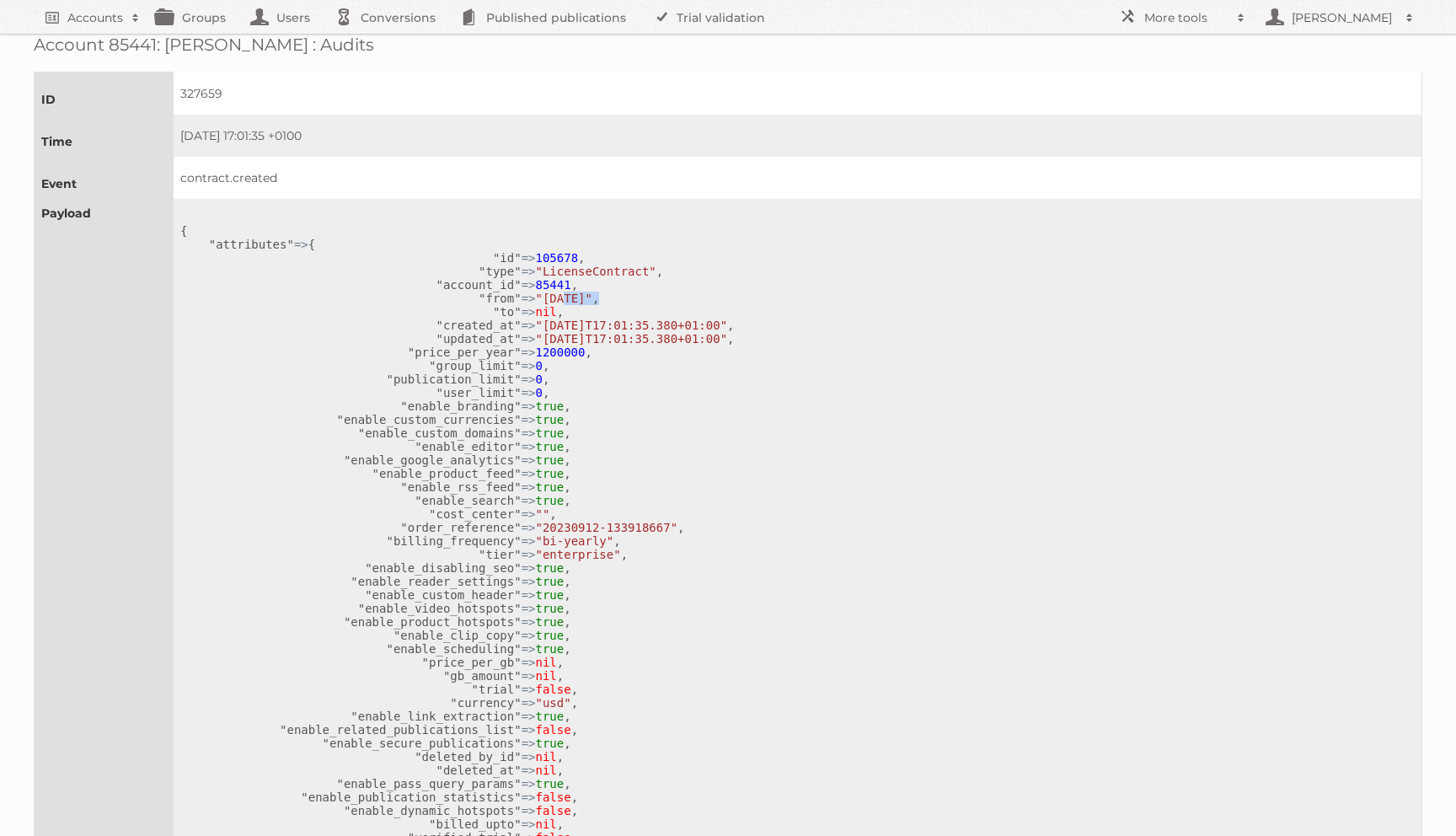
drag, startPoint x: 572, startPoint y: 295, endPoint x: 654, endPoint y: 300, distance: 82.2
click at [656, 300] on pre "{ "attributes" => { "id" => 105678 , "type" => "LicenseContract" , "account_id"…" at bounding box center [793, 831] width 1227 height 1214
drag, startPoint x: 568, startPoint y: 335, endPoint x: 704, endPoint y: 327, distance: 136.2
click at [709, 327] on pre "{ "attributes" => { "id" => 105678 , "type" => "LicenseContract" , "account_id"…" at bounding box center [793, 831] width 1227 height 1214
drag, startPoint x: 637, startPoint y: 332, endPoint x: 555, endPoint y: 326, distance: 82.2
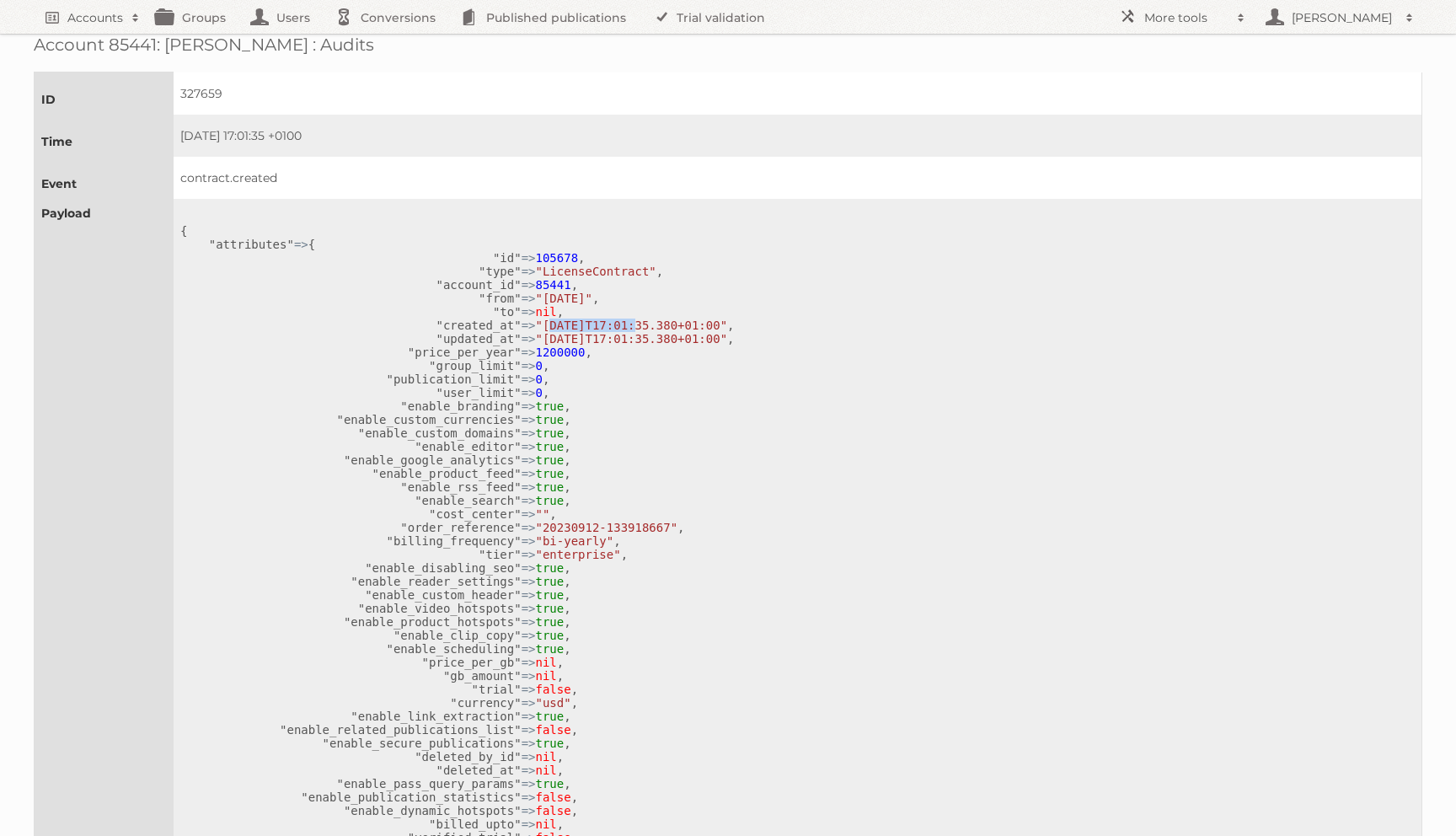
click at [555, 326] on kbd ""2024-01-31T17:01:35.380+01:00"" at bounding box center [631, 325] width 192 height 14
click at [581, 324] on kbd ""2024-01-31T17:01:35.380+01:00"" at bounding box center [631, 325] width 192 height 14
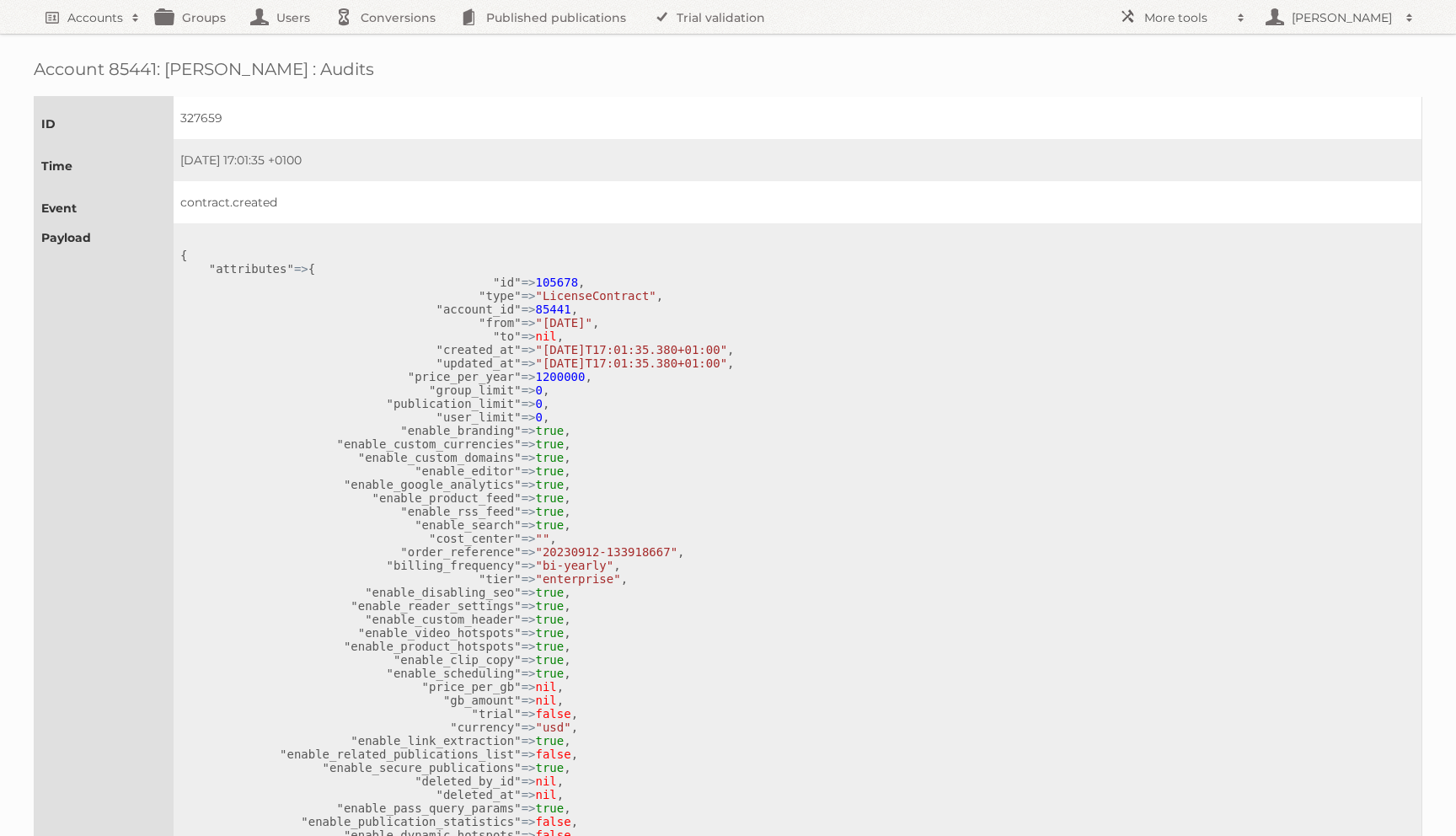
scroll to position [24, 0]
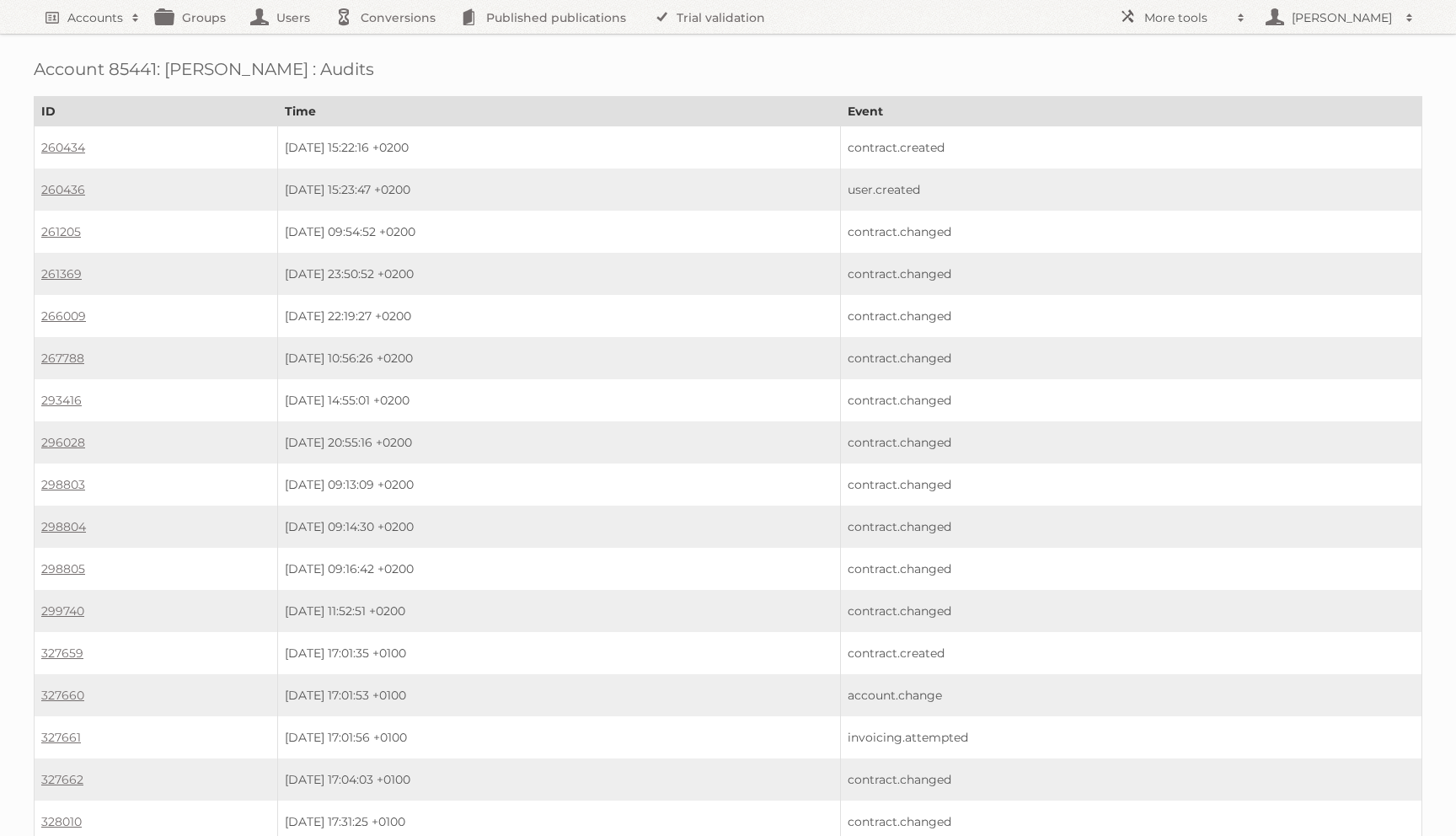
scroll to position [214, 0]
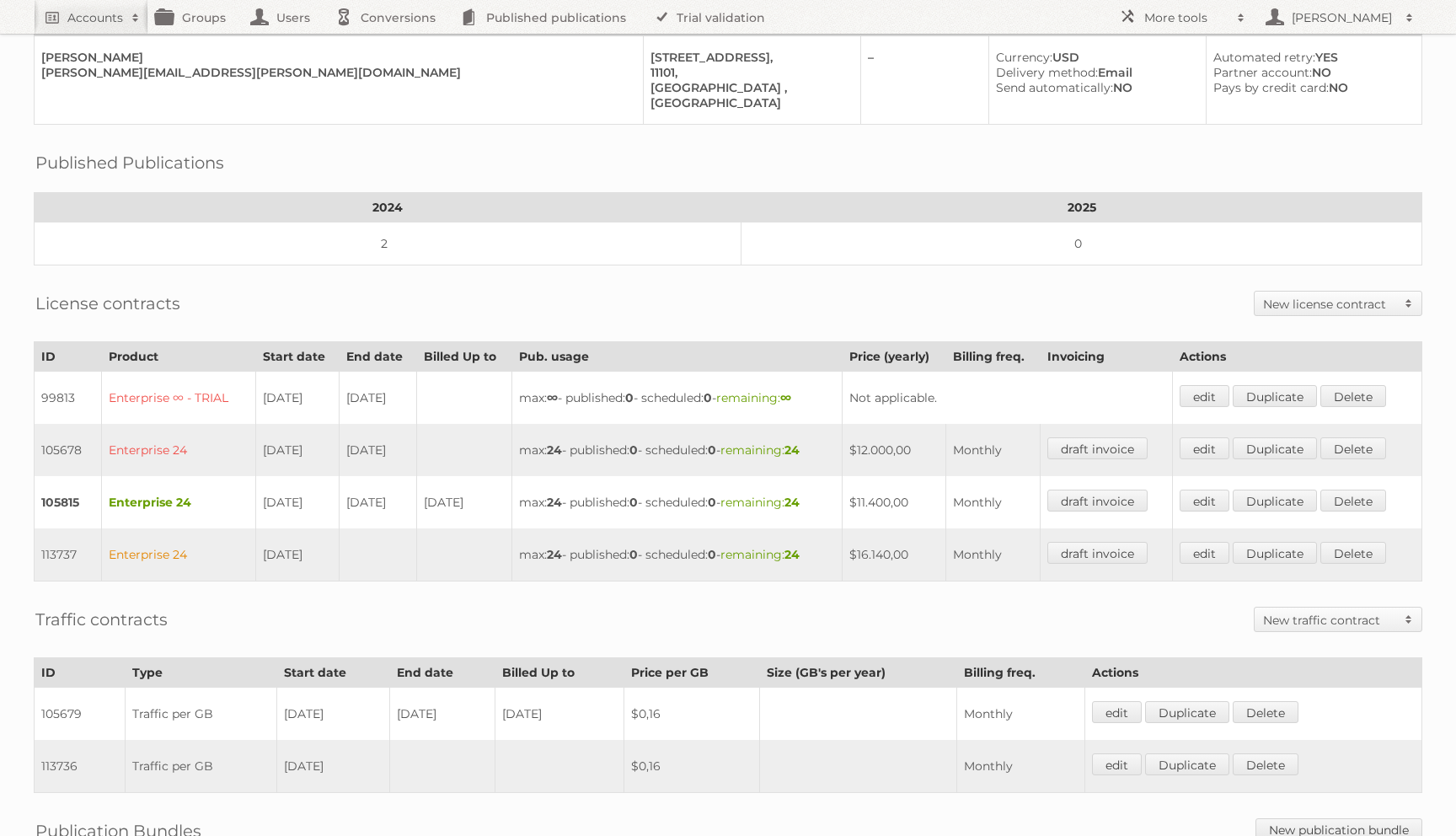
scroll to position [248, 0]
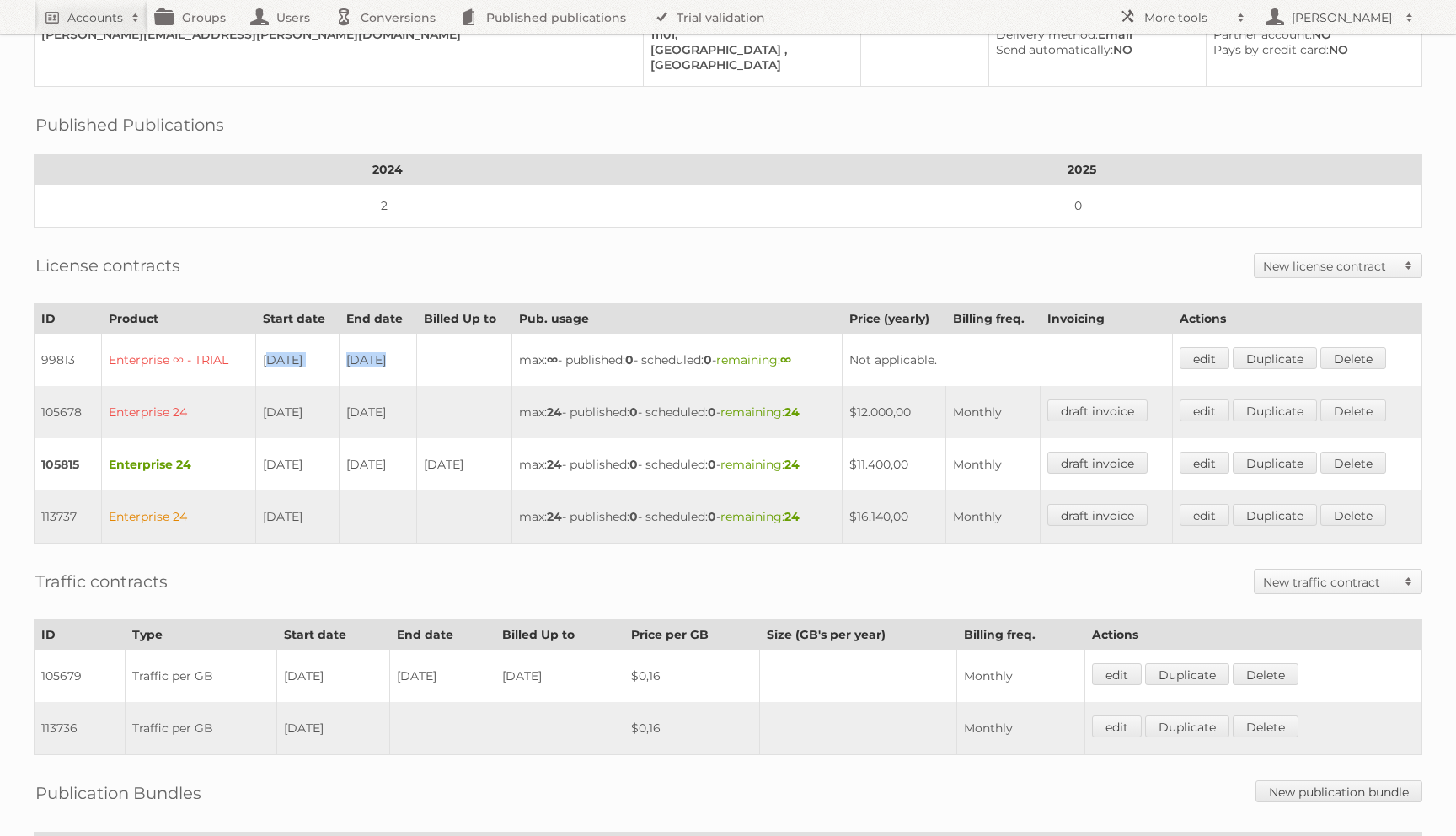
drag, startPoint x: 257, startPoint y: 365, endPoint x: 437, endPoint y: 376, distance: 180.3
click at [437, 376] on tr "99813 Enterprise ∞ - TRIAL [DATE] [DATE] max: ∞ - published: 0 - scheduled: 0 -…" at bounding box center [728, 360] width 1387 height 53
click at [398, 372] on td "[DATE]" at bounding box center [378, 360] width 78 height 53
drag, startPoint x: 298, startPoint y: 372, endPoint x: 402, endPoint y: 372, distance: 104.0
click at [402, 372] on tr "99813 Enterprise ∞ - TRIAL [DATE] [DATE] max: ∞ - published: 0 - scheduled: 0 -…" at bounding box center [728, 360] width 1387 height 53
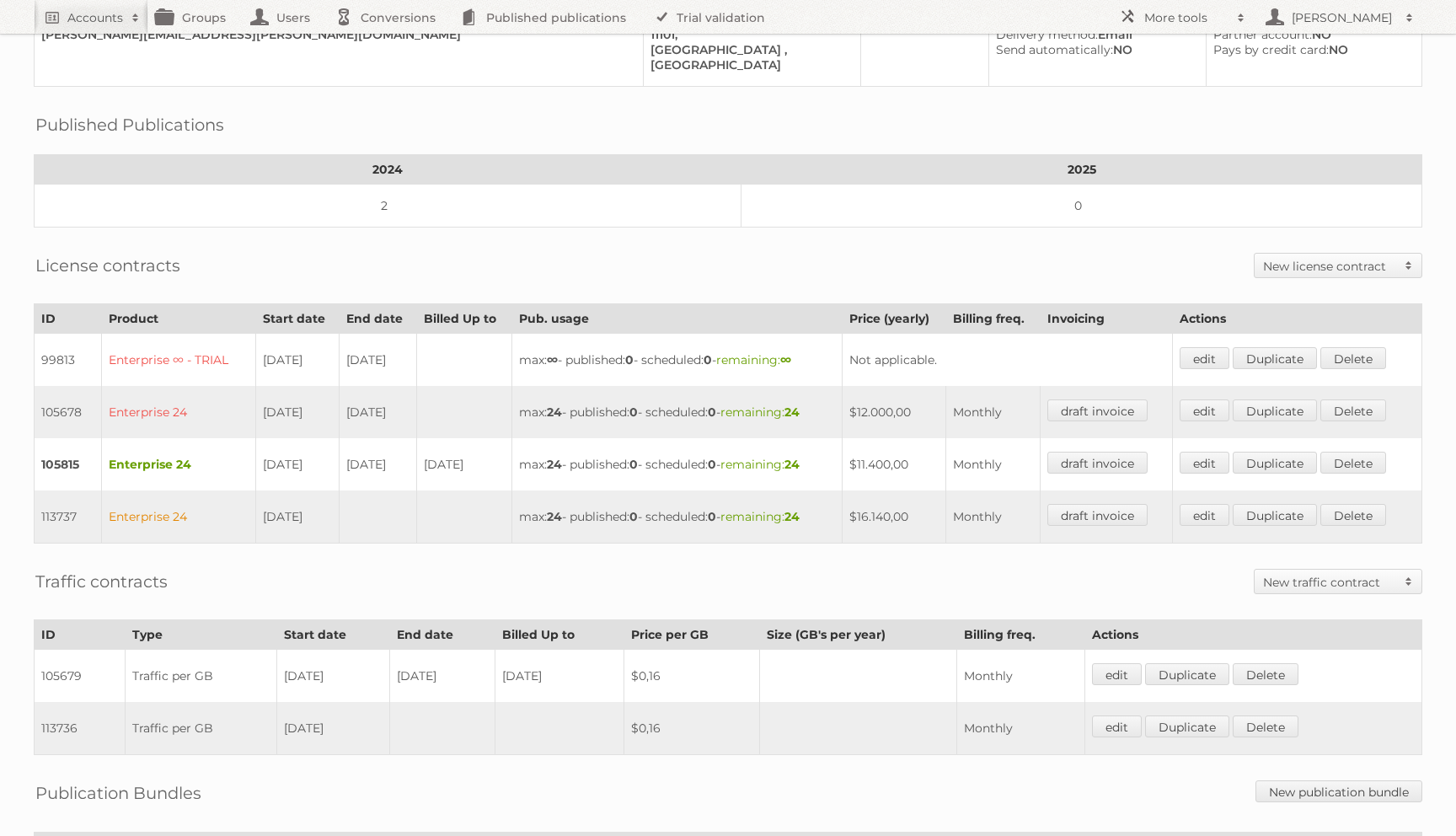
click at [372, 355] on td "[DATE]" at bounding box center [378, 360] width 78 height 53
drag, startPoint x: 344, startPoint y: 365, endPoint x: 414, endPoint y: 364, distance: 70.0
click at [416, 364] on td "[DATE]" at bounding box center [378, 360] width 78 height 53
click at [414, 364] on td "[DATE]" at bounding box center [378, 360] width 78 height 53
drag, startPoint x: 250, startPoint y: 359, endPoint x: 419, endPoint y: 366, distance: 169.1
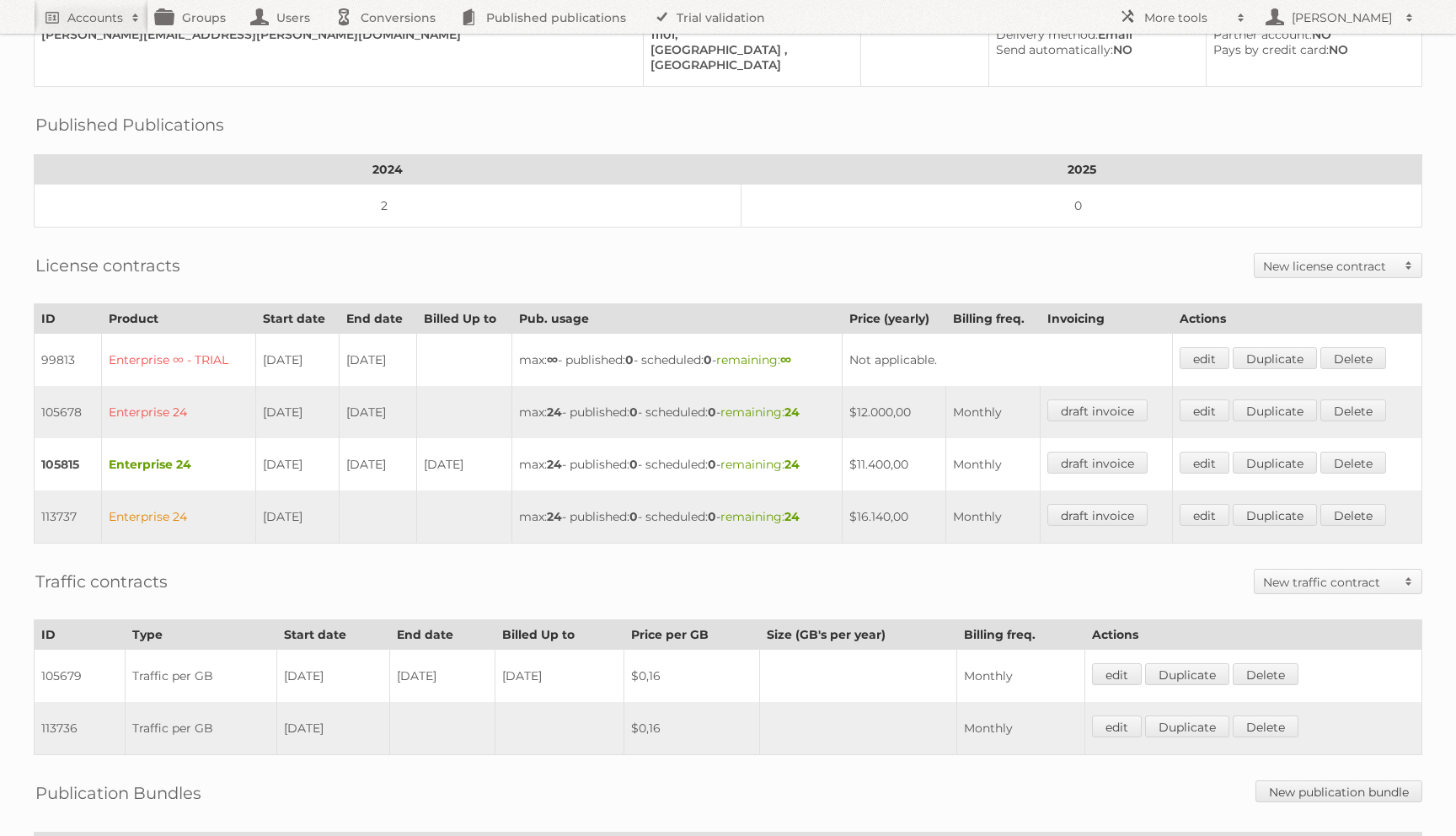
click at [419, 366] on tr "99813 Enterprise ∞ - TRIAL [DATE] [DATE] max: ∞ - published: 0 - scheduled: 0 -…" at bounding box center [728, 360] width 1387 height 53
drag, startPoint x: 258, startPoint y: 414, endPoint x: 368, endPoint y: 414, distance: 110.0
click at [368, 414] on tr "105678 Enterprise 24 [DATE] [DATE] max: 24 - published: 0 - scheduled: 0 - rema…" at bounding box center [728, 413] width 1387 height 52
drag, startPoint x: 255, startPoint y: 366, endPoint x: 420, endPoint y: 373, distance: 165.1
click at [420, 373] on tr "99813 Enterprise ∞ - TRIAL [DATE] [DATE] max: ∞ - published: 0 - scheduled: 0 -…" at bounding box center [728, 360] width 1387 height 53
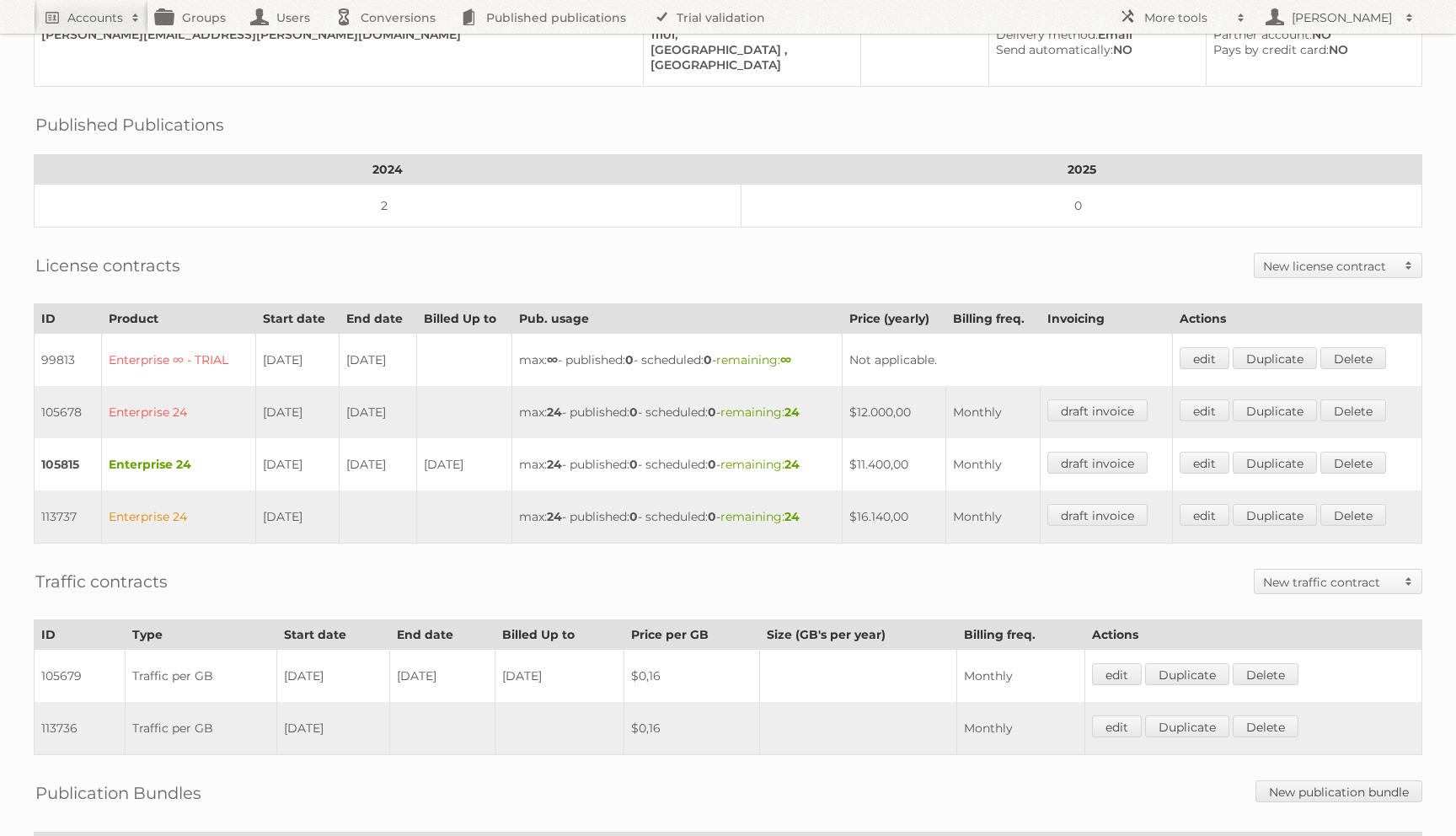
click at [391, 367] on td "[DATE]" at bounding box center [378, 360] width 78 height 53
drag, startPoint x: 254, startPoint y: 367, endPoint x: 420, endPoint y: 374, distance: 166.1
click at [421, 374] on tr "99813 Enterprise ∞ - TRIAL [DATE] [DATE] max: ∞ - published: 0 - scheduled: 0 -…" at bounding box center [728, 360] width 1387 height 53
click at [417, 374] on td "[DATE]" at bounding box center [378, 360] width 78 height 53
drag, startPoint x: 256, startPoint y: 468, endPoint x: 367, endPoint y: 470, distance: 111.0
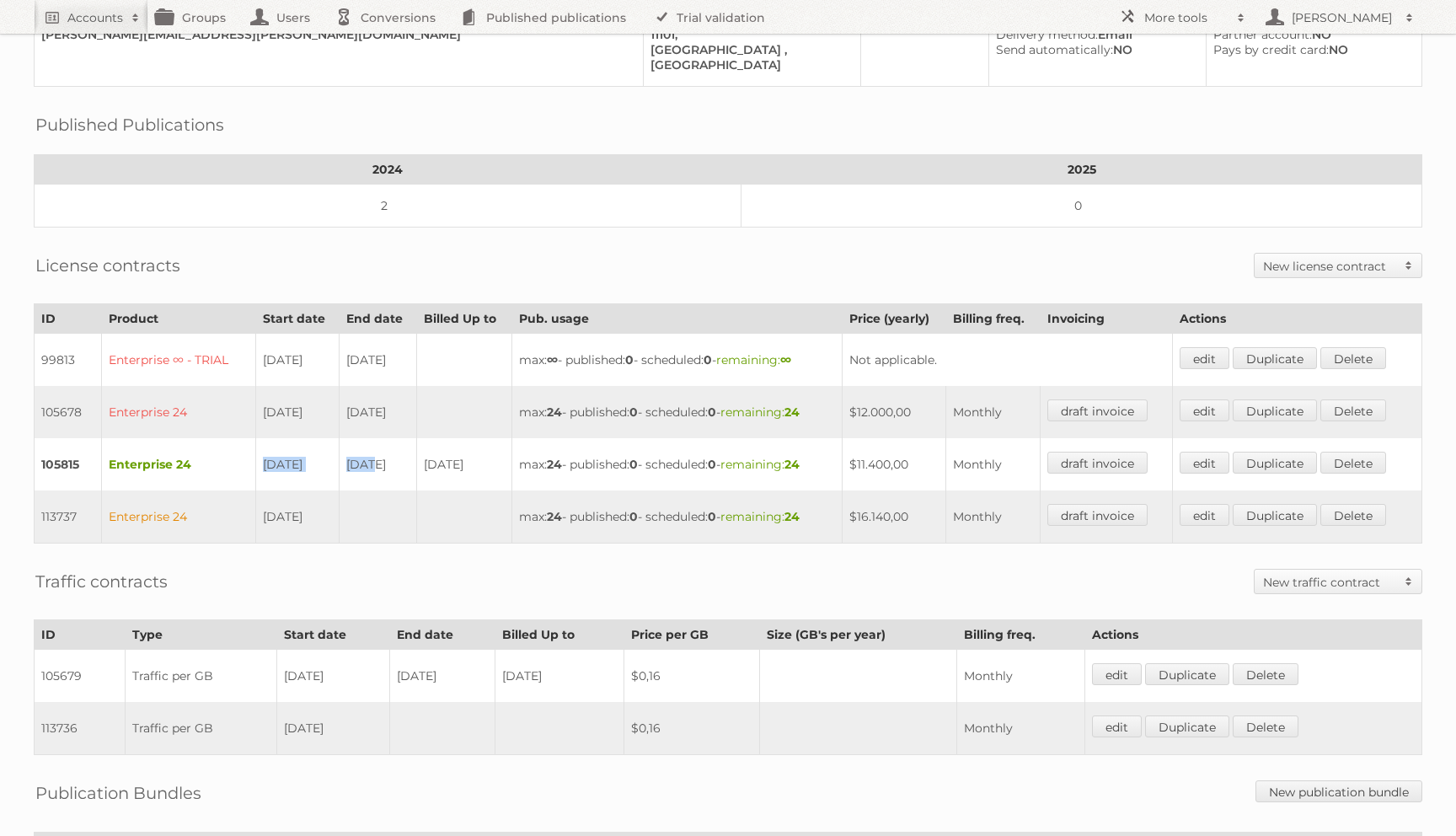
click at [368, 469] on tr "105815 Enterprise 24 [DATE] [DATE] [DATE] max: 24 - published: 0 - scheduled: 0…" at bounding box center [728, 464] width 1387 height 52
drag, startPoint x: 870, startPoint y: 471, endPoint x: 976, endPoint y: 471, distance: 106.0
click at [977, 471] on tr "105815 Enterprise 24 [DATE] [DATE] [DATE] max: 24 - published: 0 - scheduled: 0…" at bounding box center [728, 464] width 1387 height 52
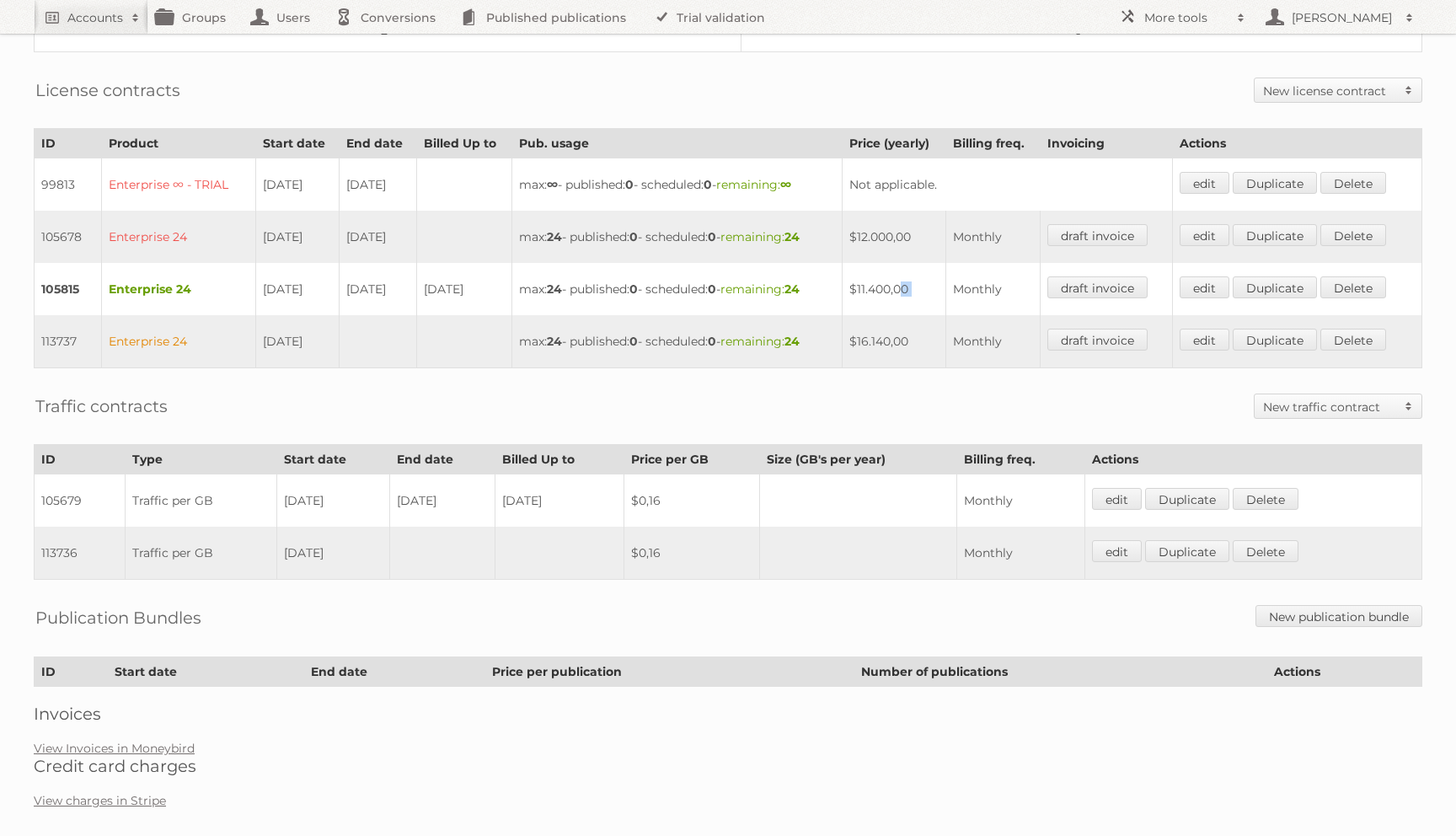
scroll to position [445, 0]
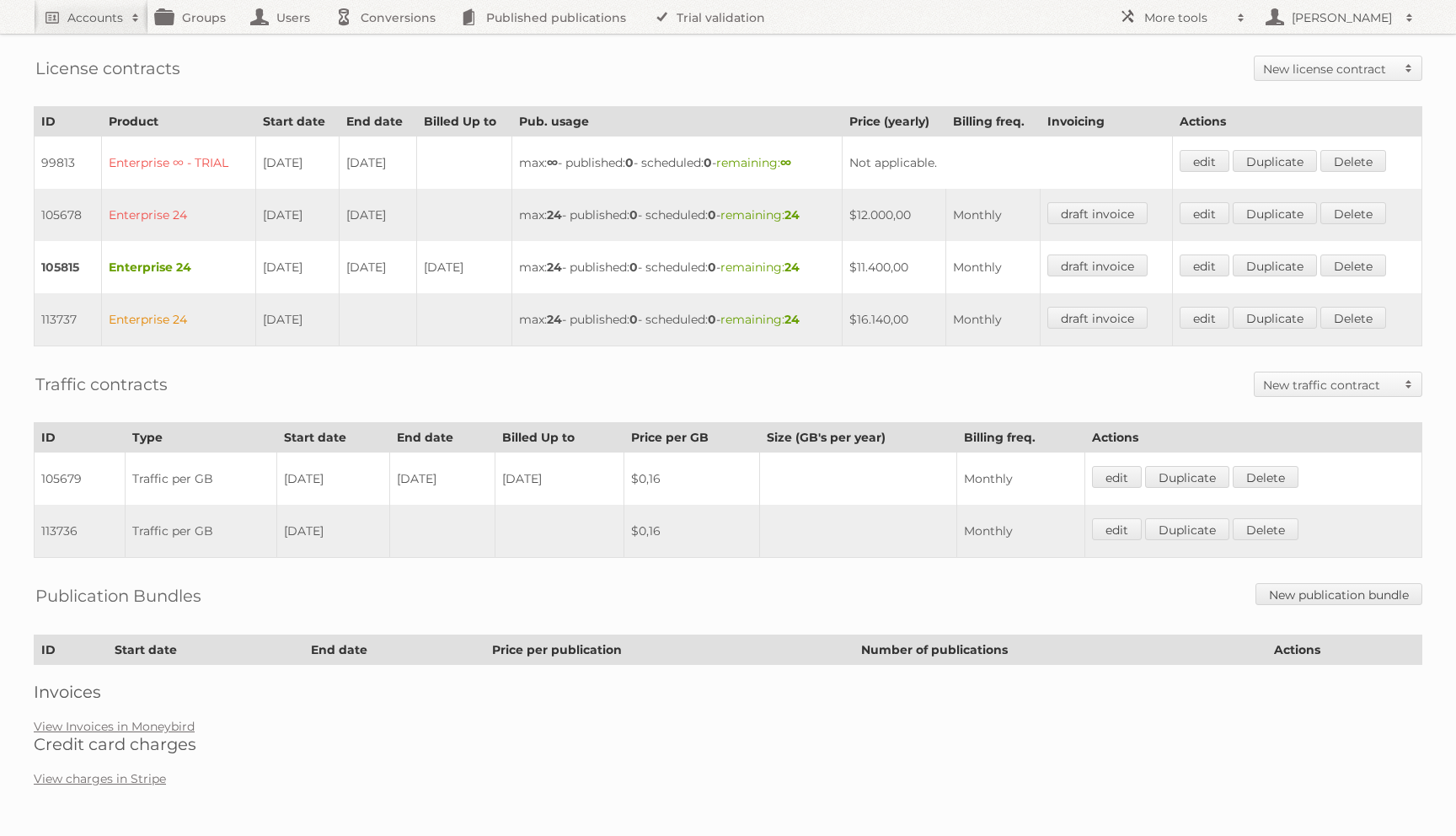
click at [80, 736] on h2 "Credit card charges" at bounding box center [727, 744] width 1388 height 20
click at [82, 725] on link "View Invoices in Moneybird" at bounding box center [114, 727] width 161 height 15
